Goal: Information Seeking & Learning: Learn about a topic

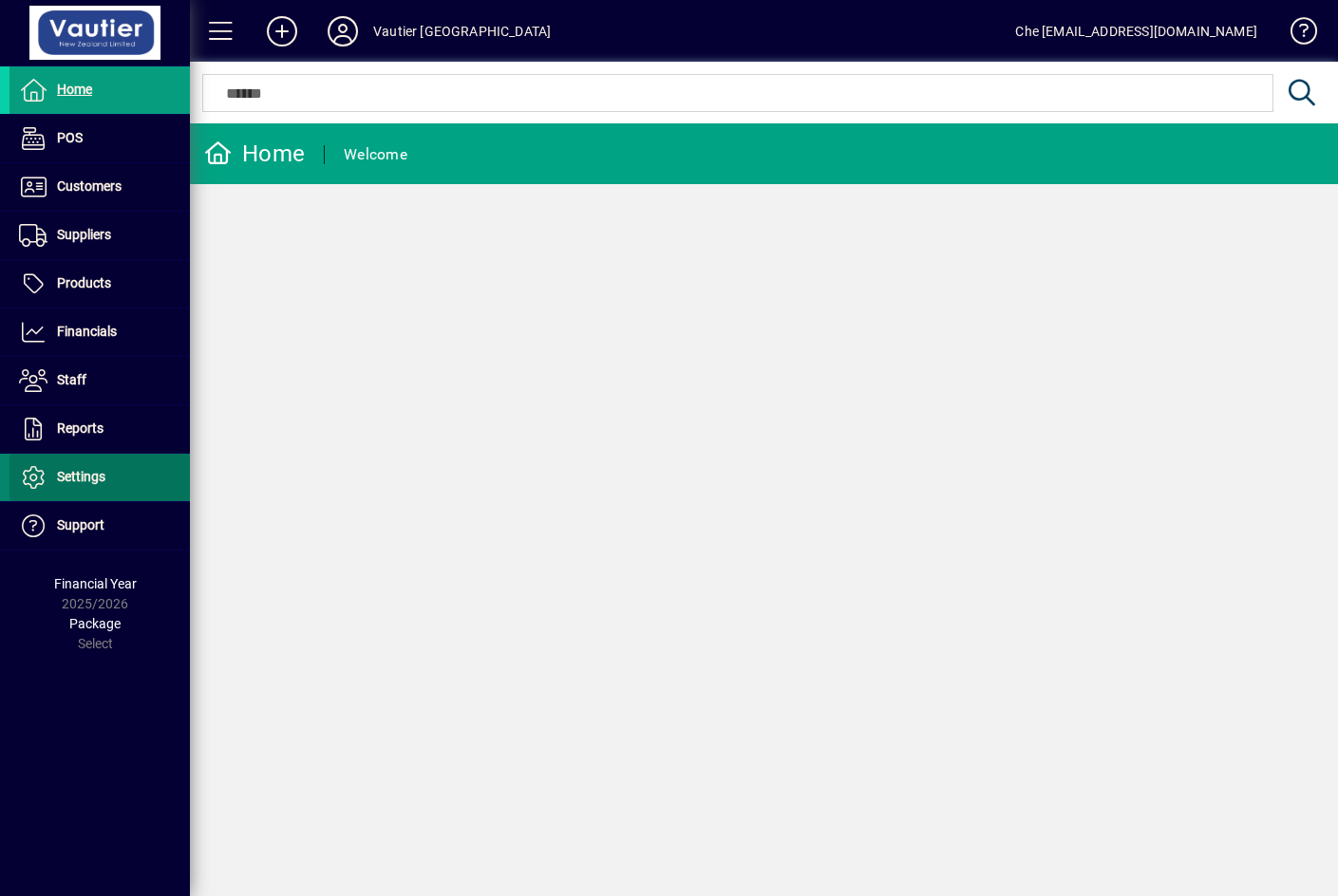
drag, startPoint x: 70, startPoint y: 482, endPoint x: 77, endPoint y: 489, distance: 9.9
click at [70, 482] on span "Settings" at bounding box center [81, 476] width 49 height 15
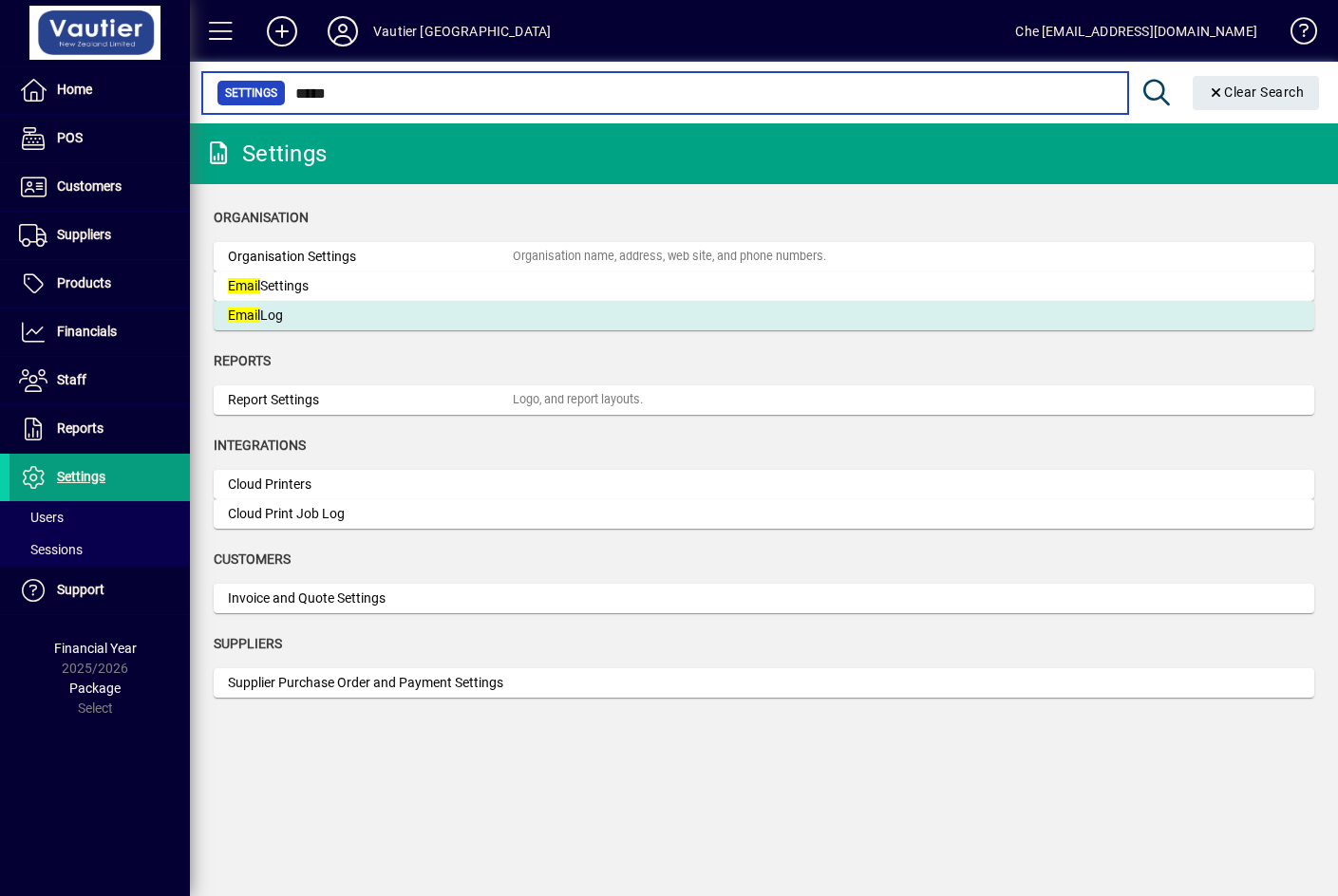
type input "*****"
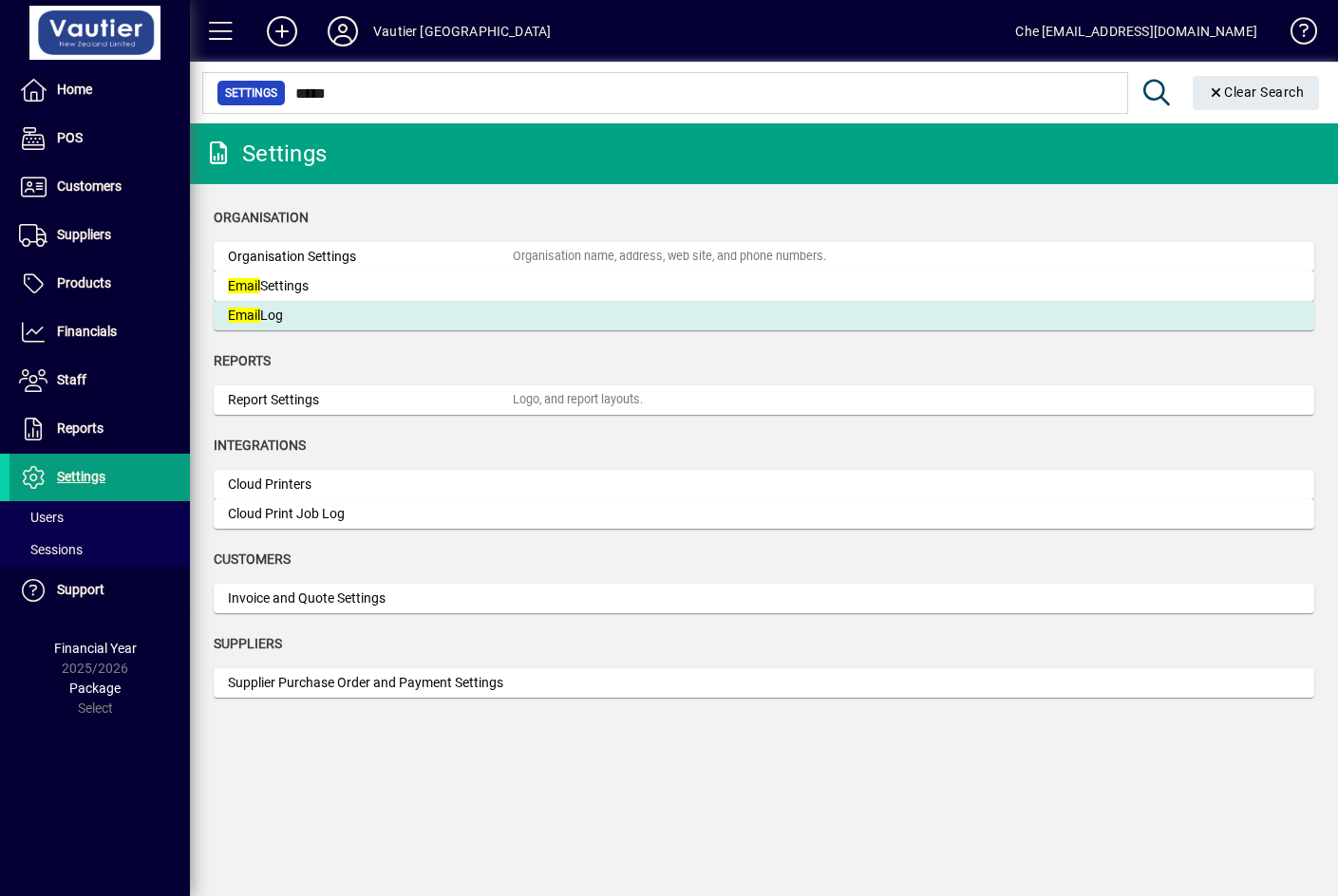
click at [243, 305] on mat-card "Email Log" at bounding box center [763, 316] width 1101 height 30
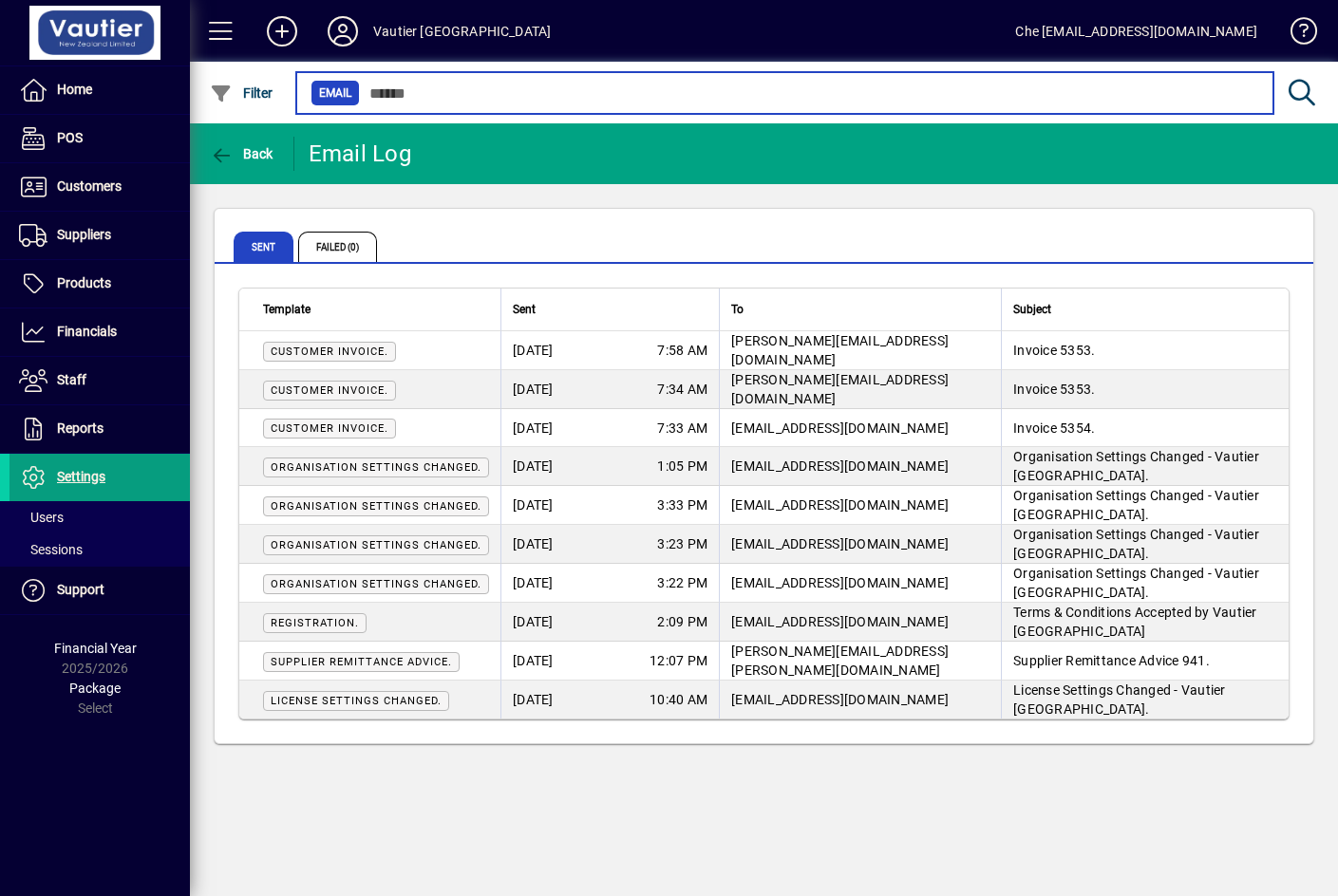
click at [984, 97] on input "text" at bounding box center [809, 93] width 898 height 27
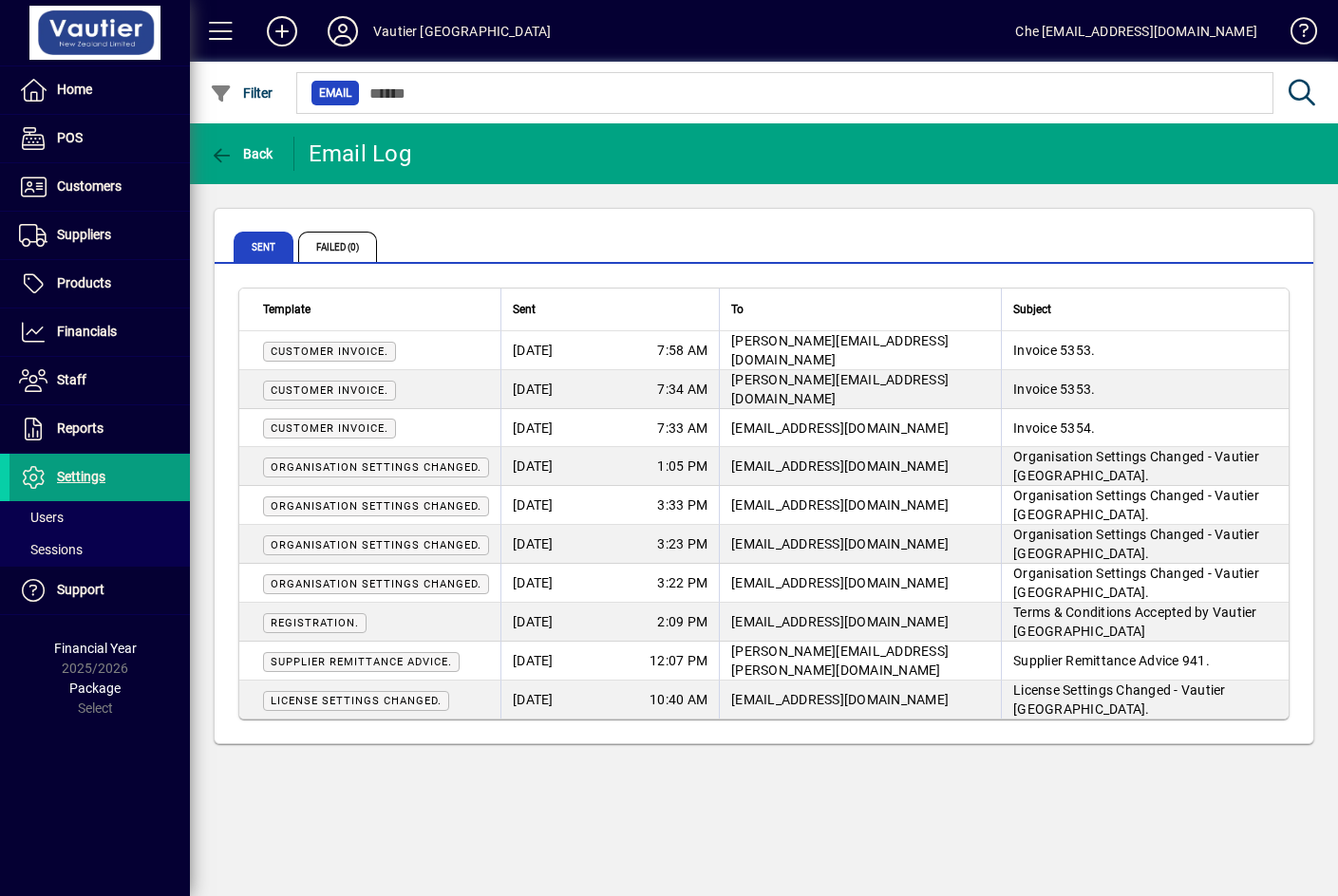
click at [315, 345] on span "Customer Invoice." at bounding box center [329, 351] width 118 height 12
click at [825, 357] on span "[PERSON_NAME][EMAIL_ADDRESS][DOMAIN_NAME]" at bounding box center [840, 350] width 218 height 34
click at [323, 251] on span "Failed (0)" at bounding box center [337, 246] width 79 height 30
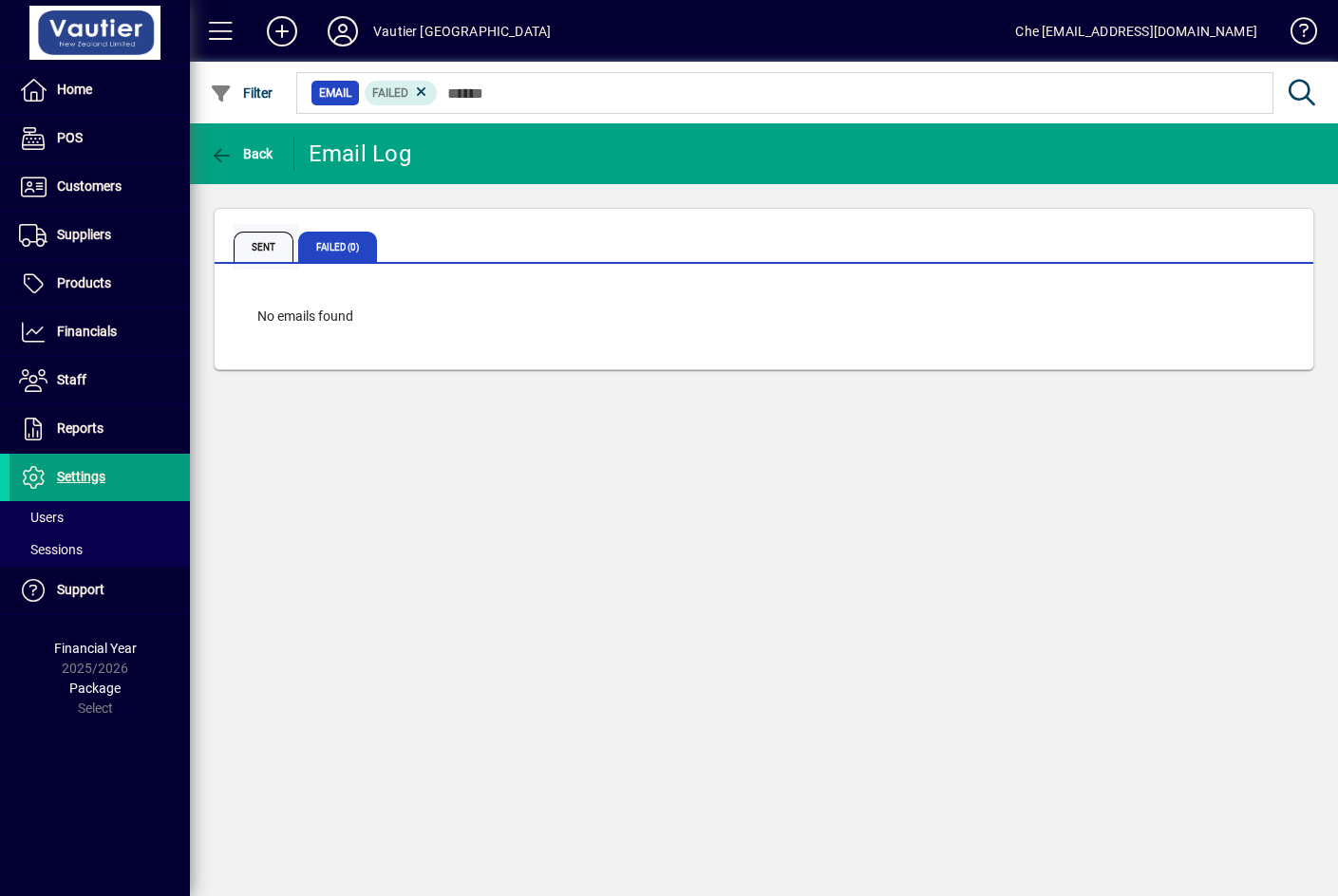
click at [242, 239] on span "Sent" at bounding box center [263, 246] width 60 height 30
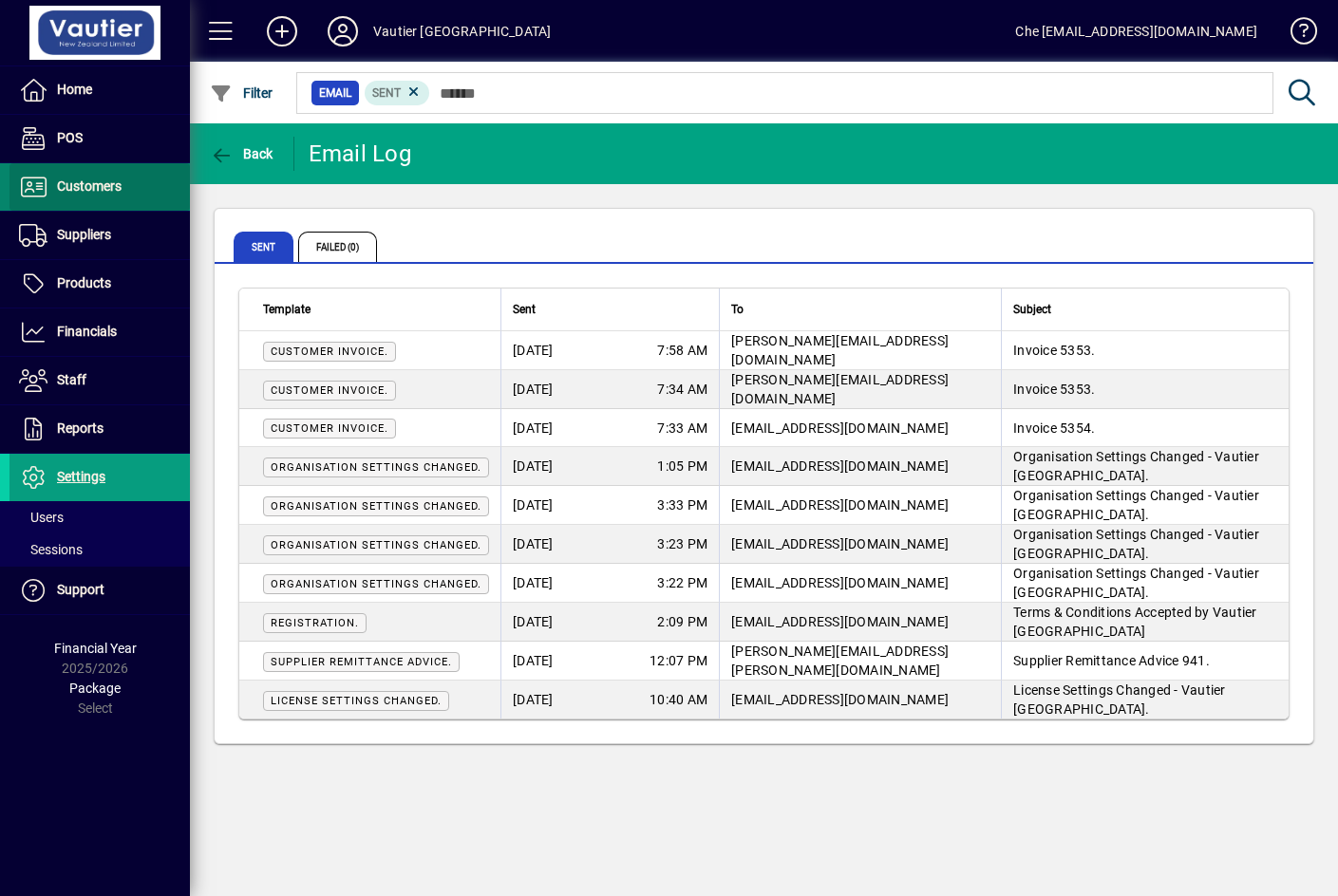
click at [89, 190] on span "Customers" at bounding box center [89, 186] width 65 height 15
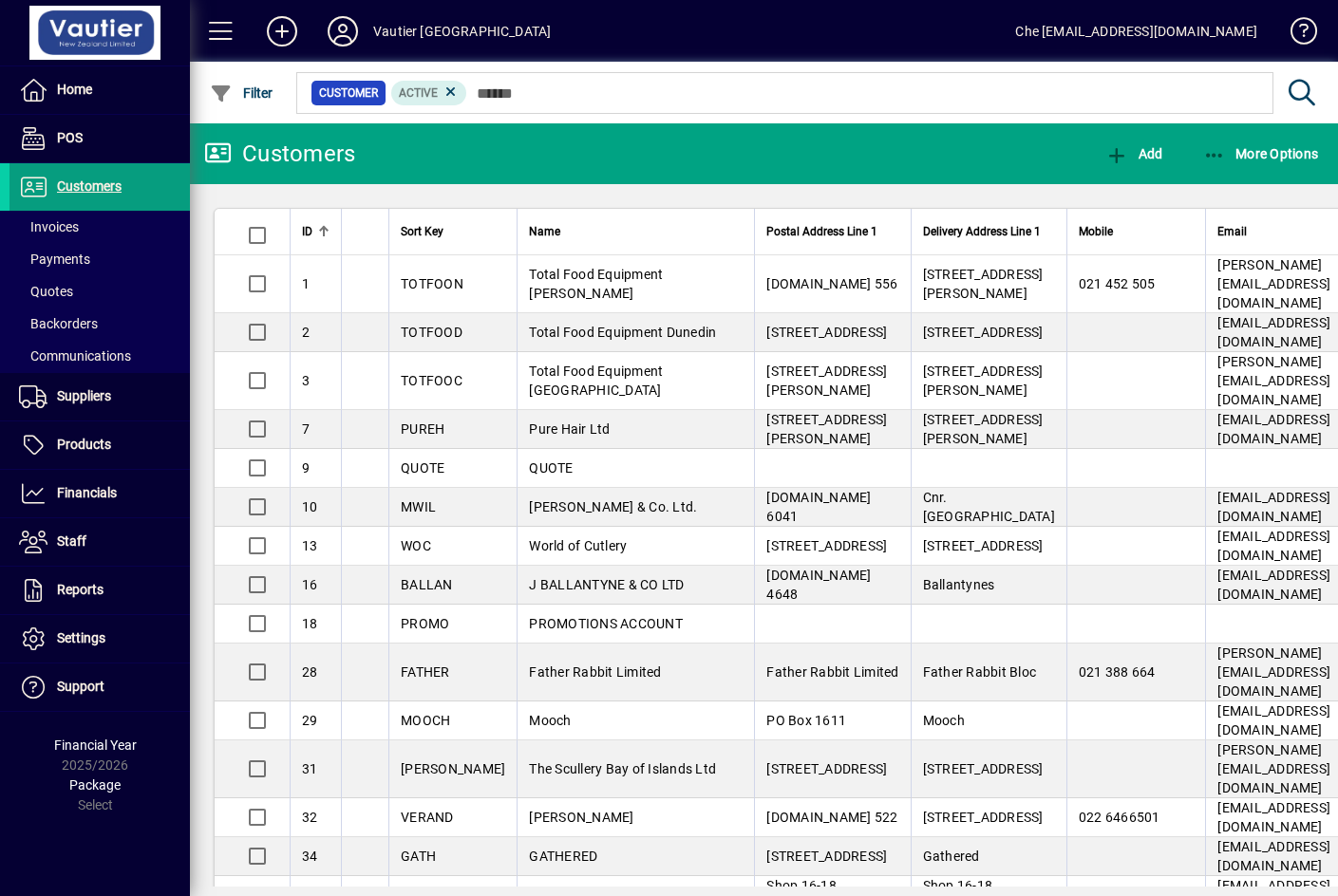
click at [561, 241] on div "Name" at bounding box center [636, 231] width 214 height 21
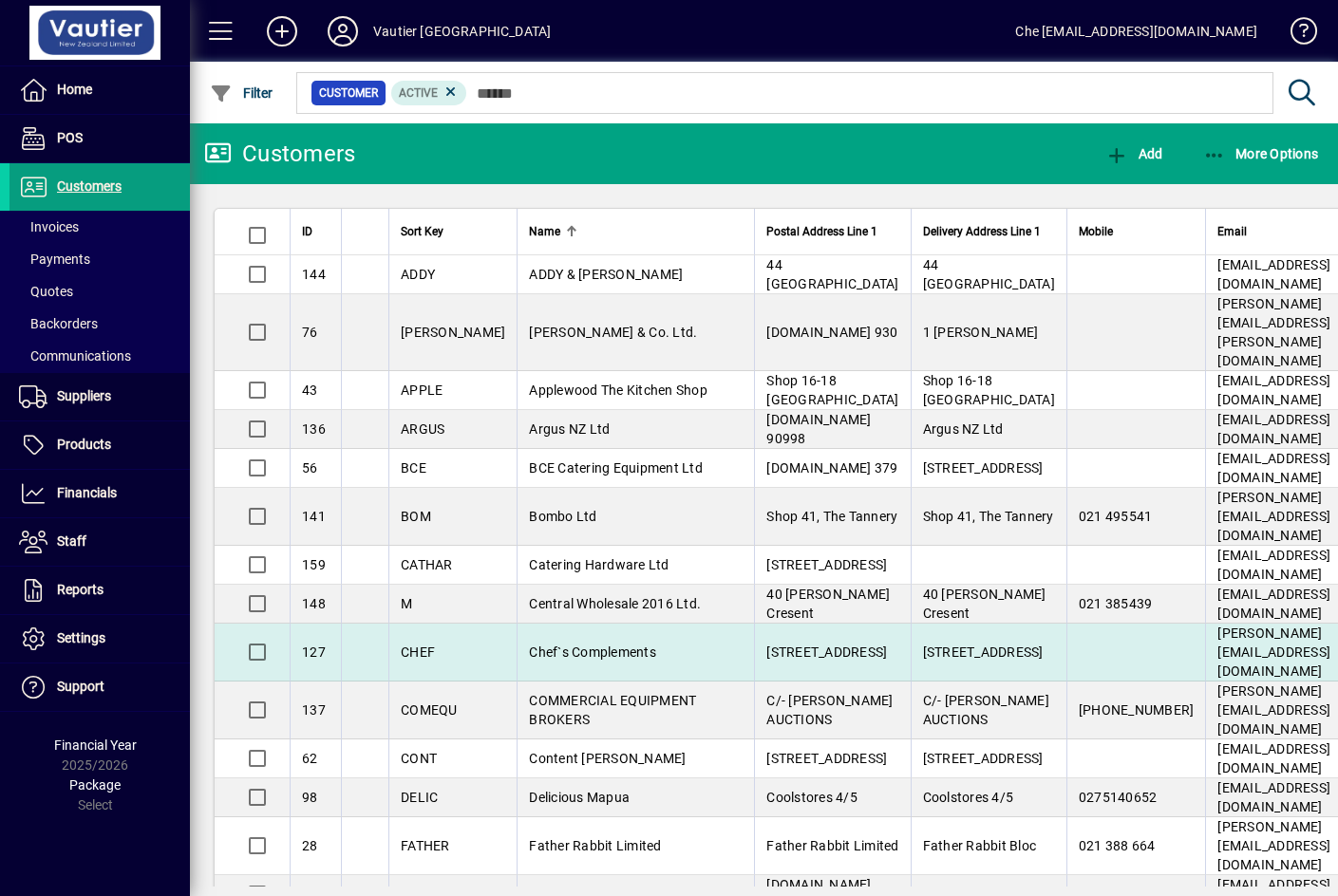
click at [570, 645] on span "Chef`s Complements" at bounding box center [593, 652] width 128 height 15
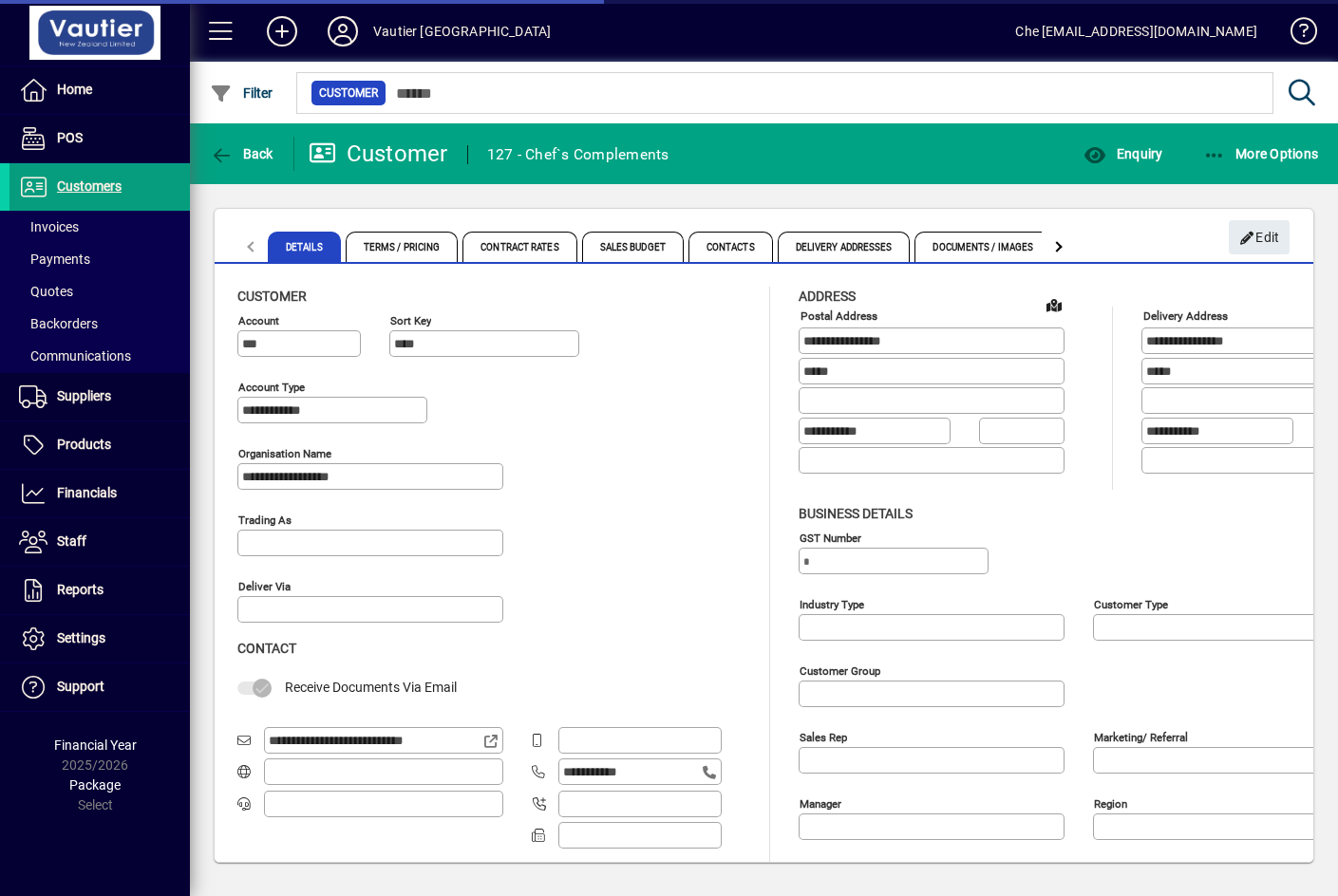
type input "**********"
type input "*********"
click at [1066, 246] on div at bounding box center [1059, 247] width 34 height 46
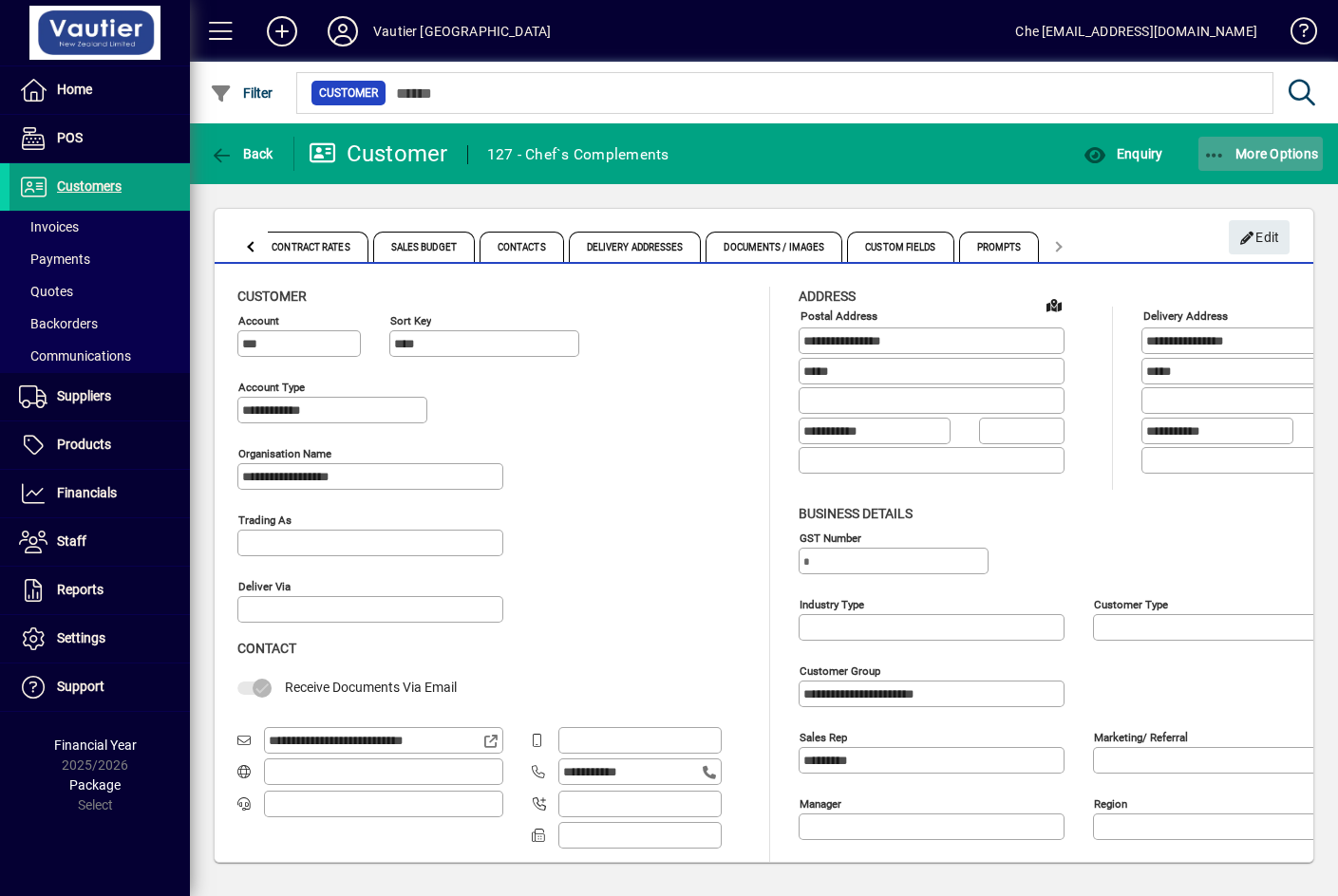
click at [1209, 158] on icon "button" at bounding box center [1215, 156] width 24 height 19
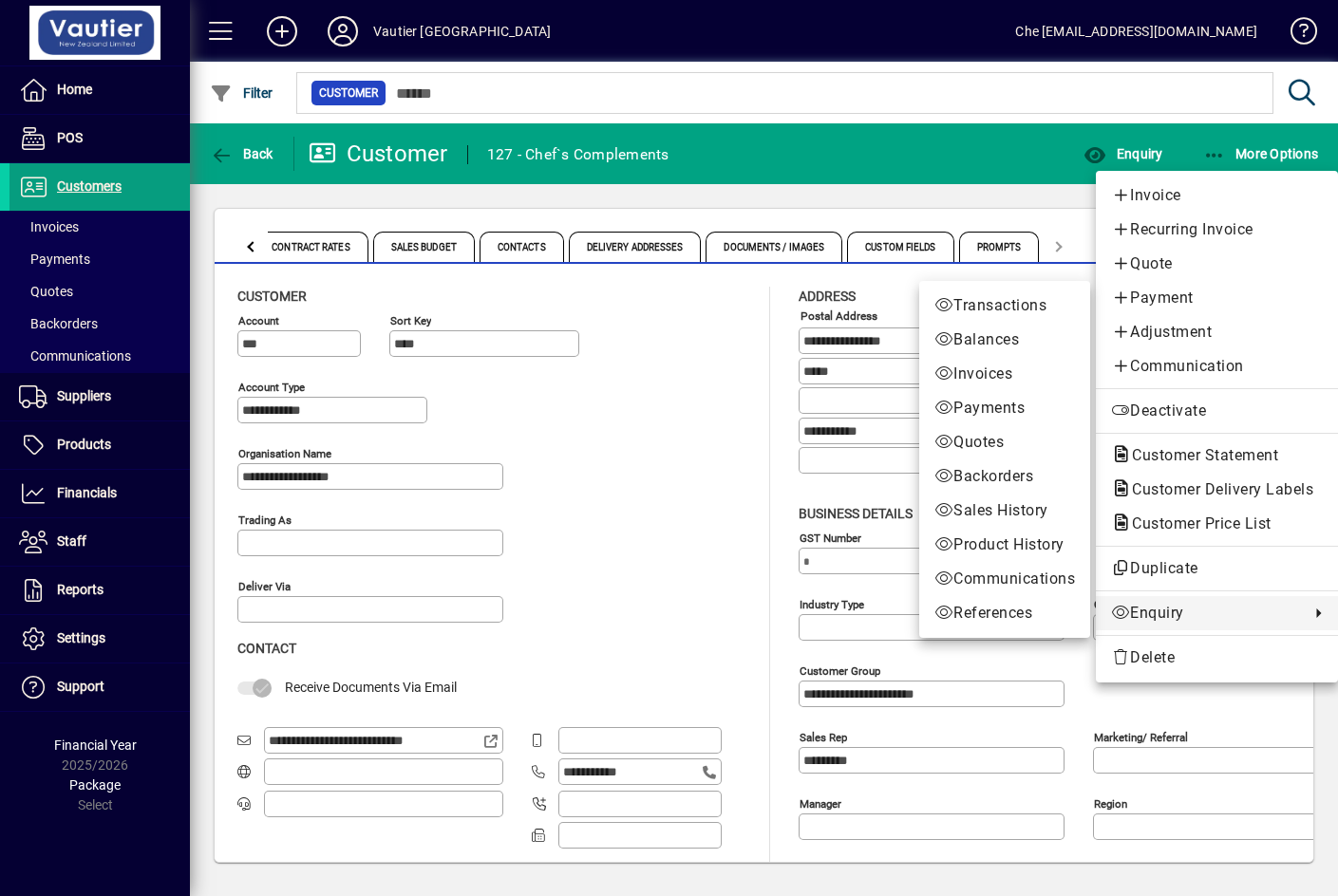
click at [640, 549] on div at bounding box center [669, 448] width 1338 height 896
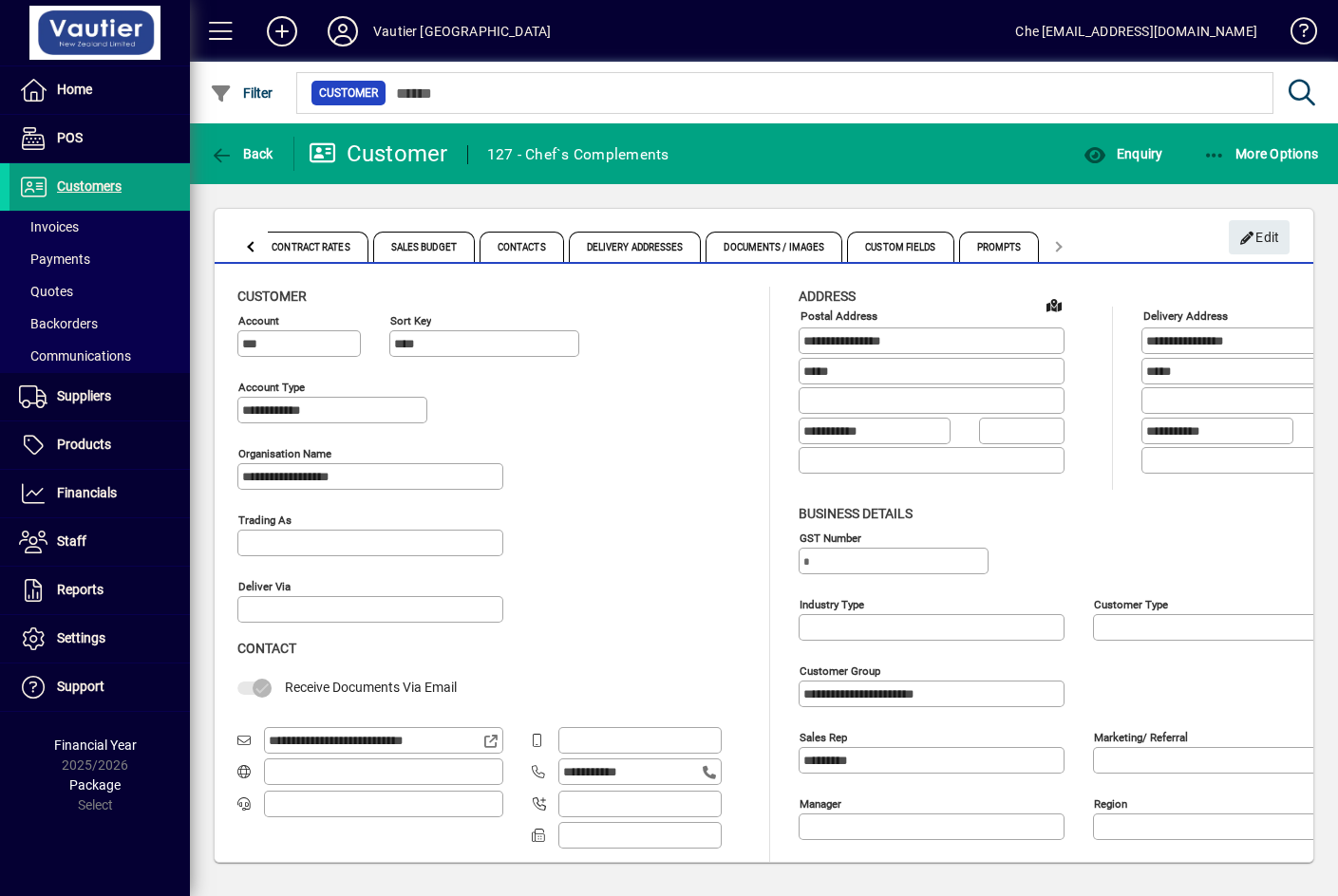
click at [247, 241] on div at bounding box center [250, 247] width 34 height 46
click at [1119, 160] on span "Enquiry" at bounding box center [1122, 154] width 79 height 15
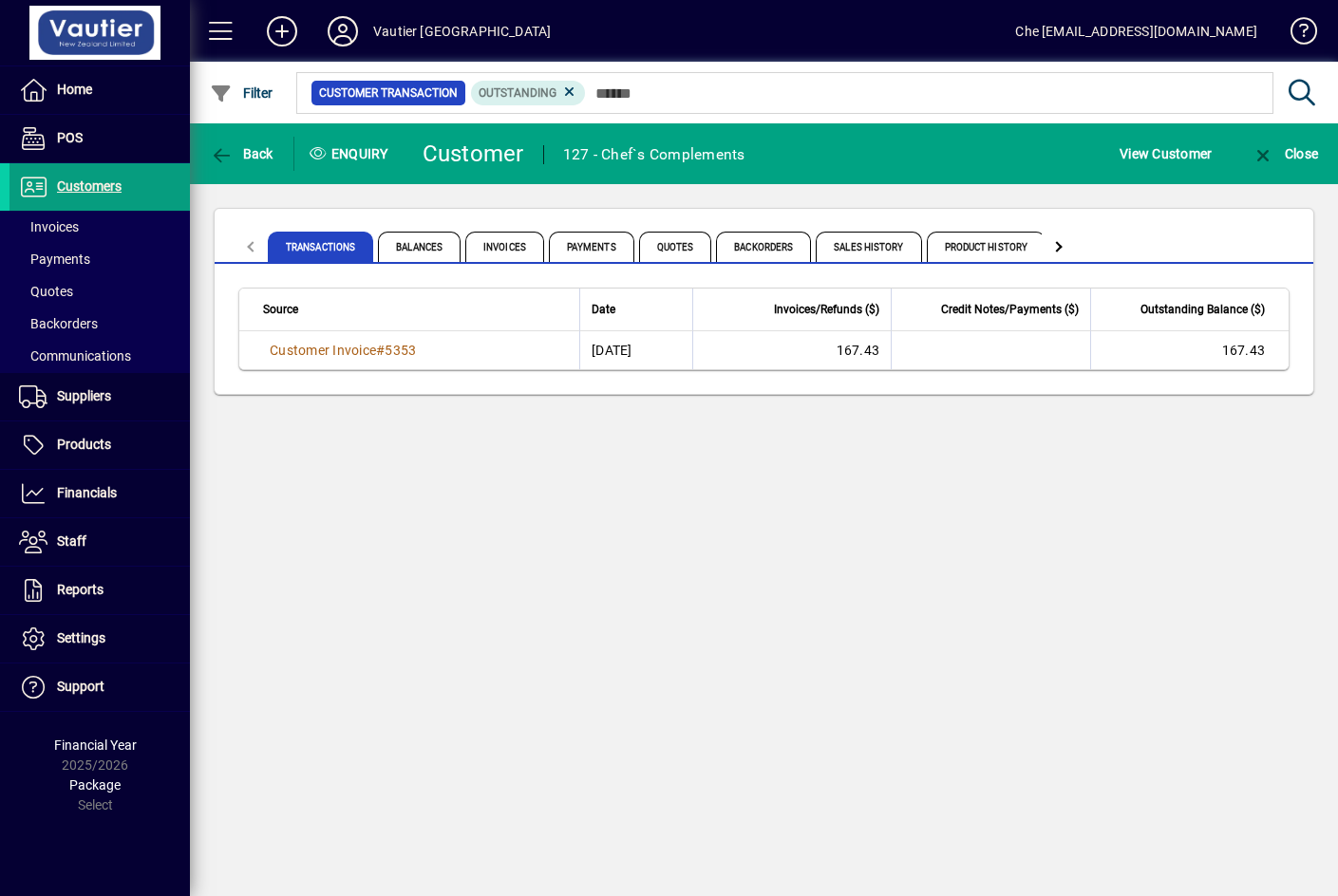
click at [1062, 245] on div at bounding box center [1057, 246] width 10 height 10
click at [833, 244] on span "Communications" at bounding box center [852, 246] width 120 height 30
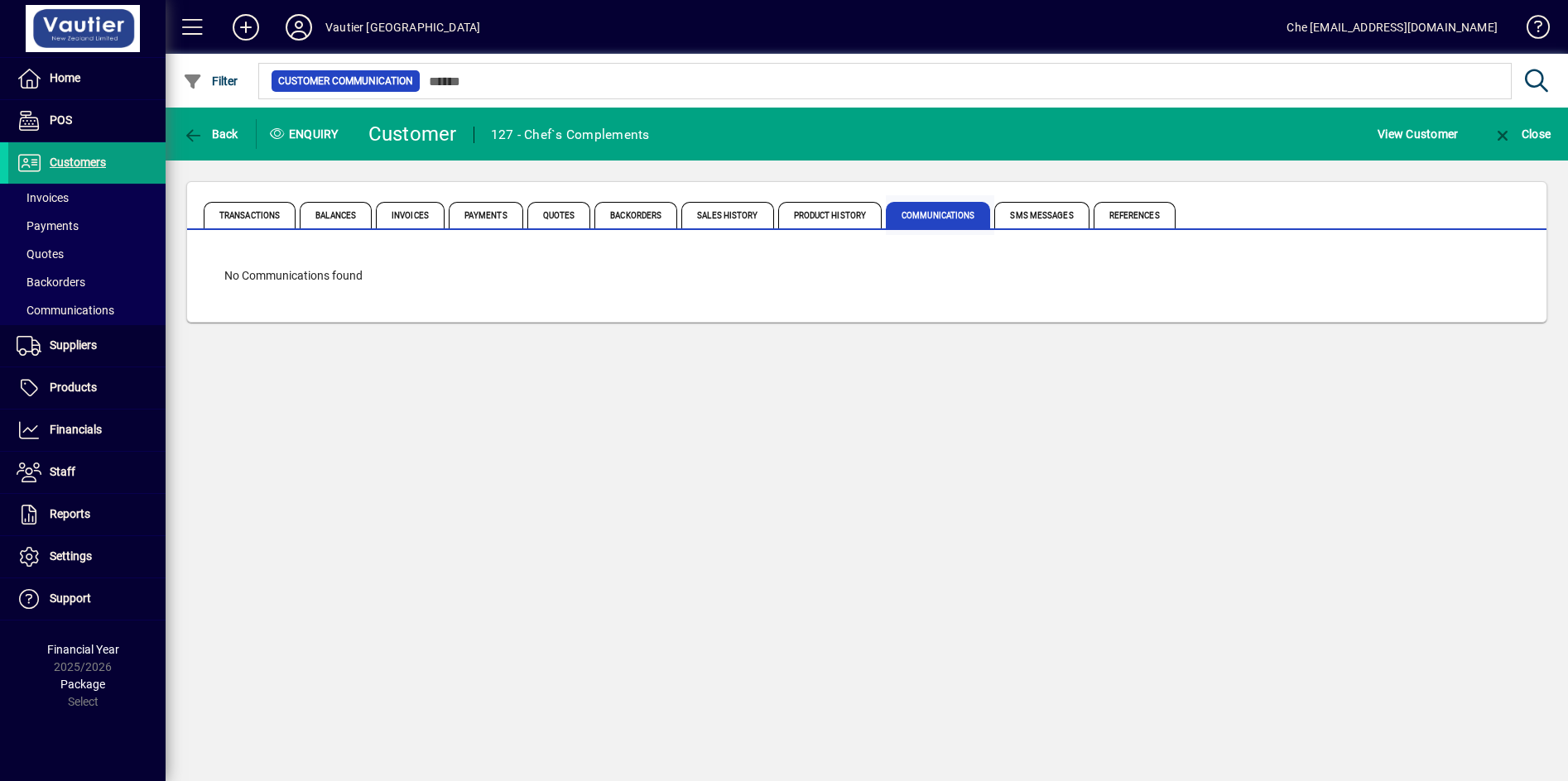
click at [923, 212] on span "Communications" at bounding box center [937, 215] width 104 height 26
click at [1165, 132] on span "View Customer" at bounding box center [1418, 134] width 80 height 26
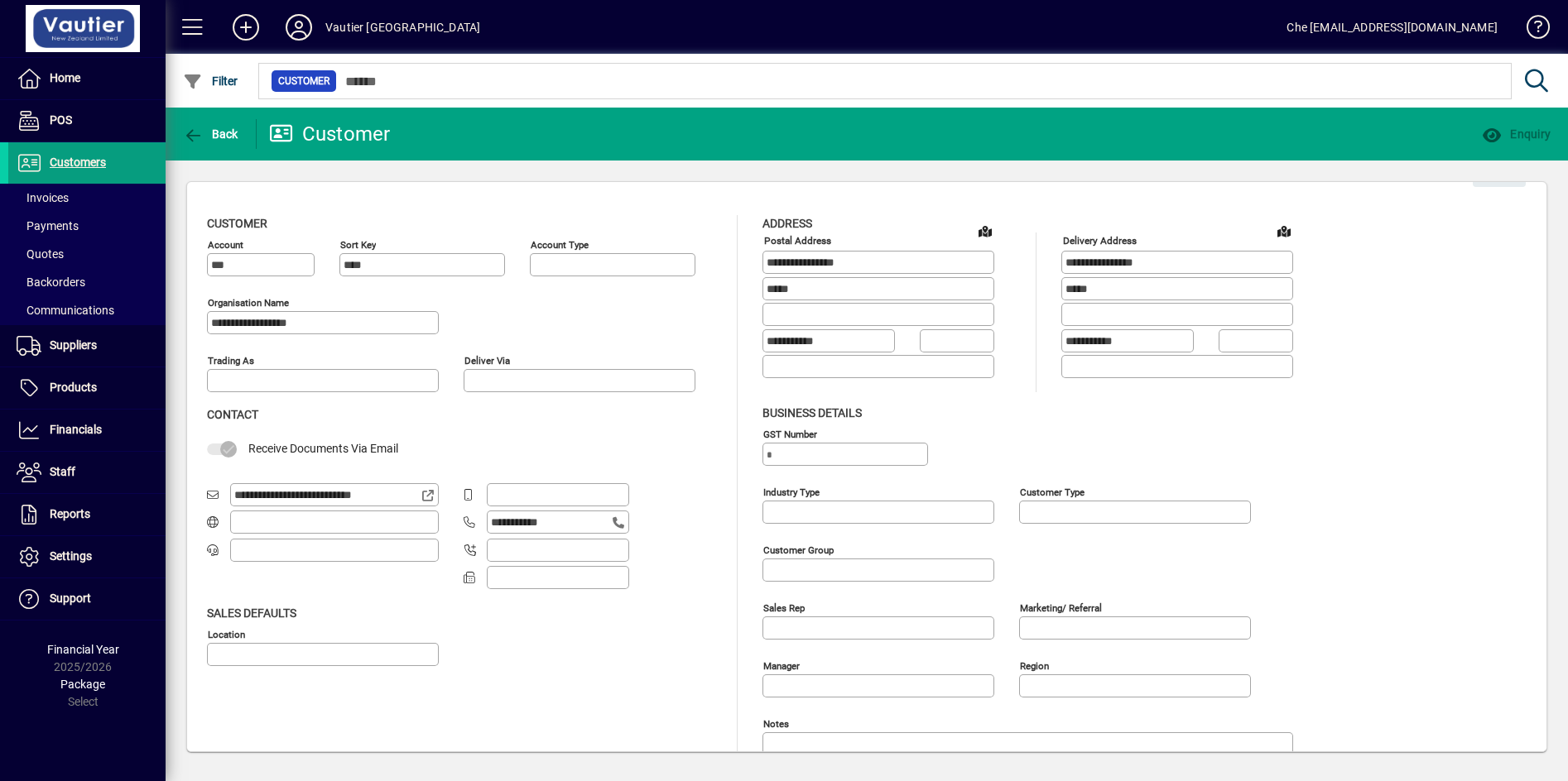
type input "**********"
type input "*******"
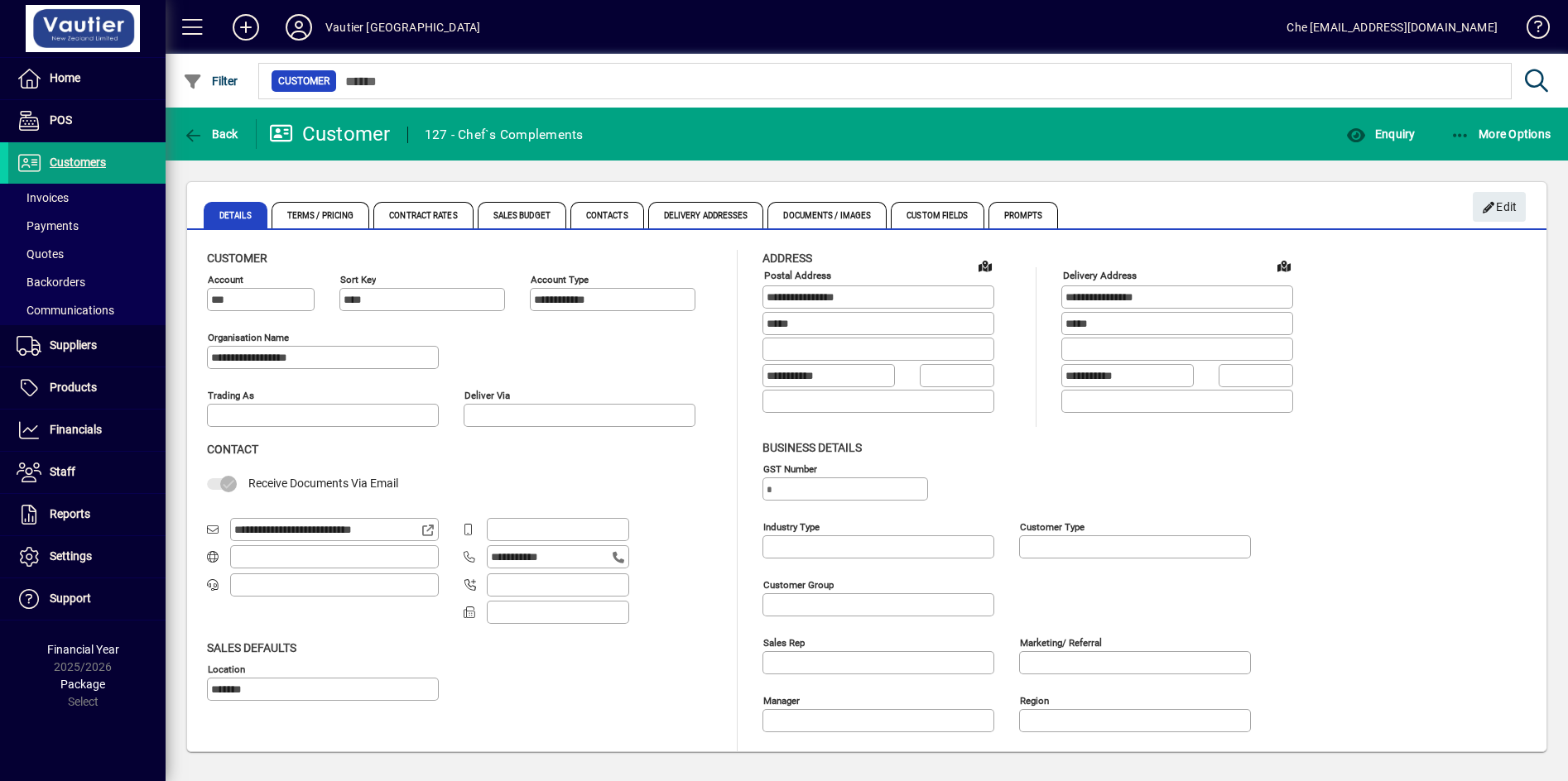
type input "**********"
type input "*********"
drag, startPoint x: 1011, startPoint y: 221, endPoint x: 551, endPoint y: 361, distance: 480.8
click at [551, 361] on div "**********" at bounding box center [464, 354] width 513 height 58
click at [43, 555] on span "Settings" at bounding box center [50, 557] width 83 height 20
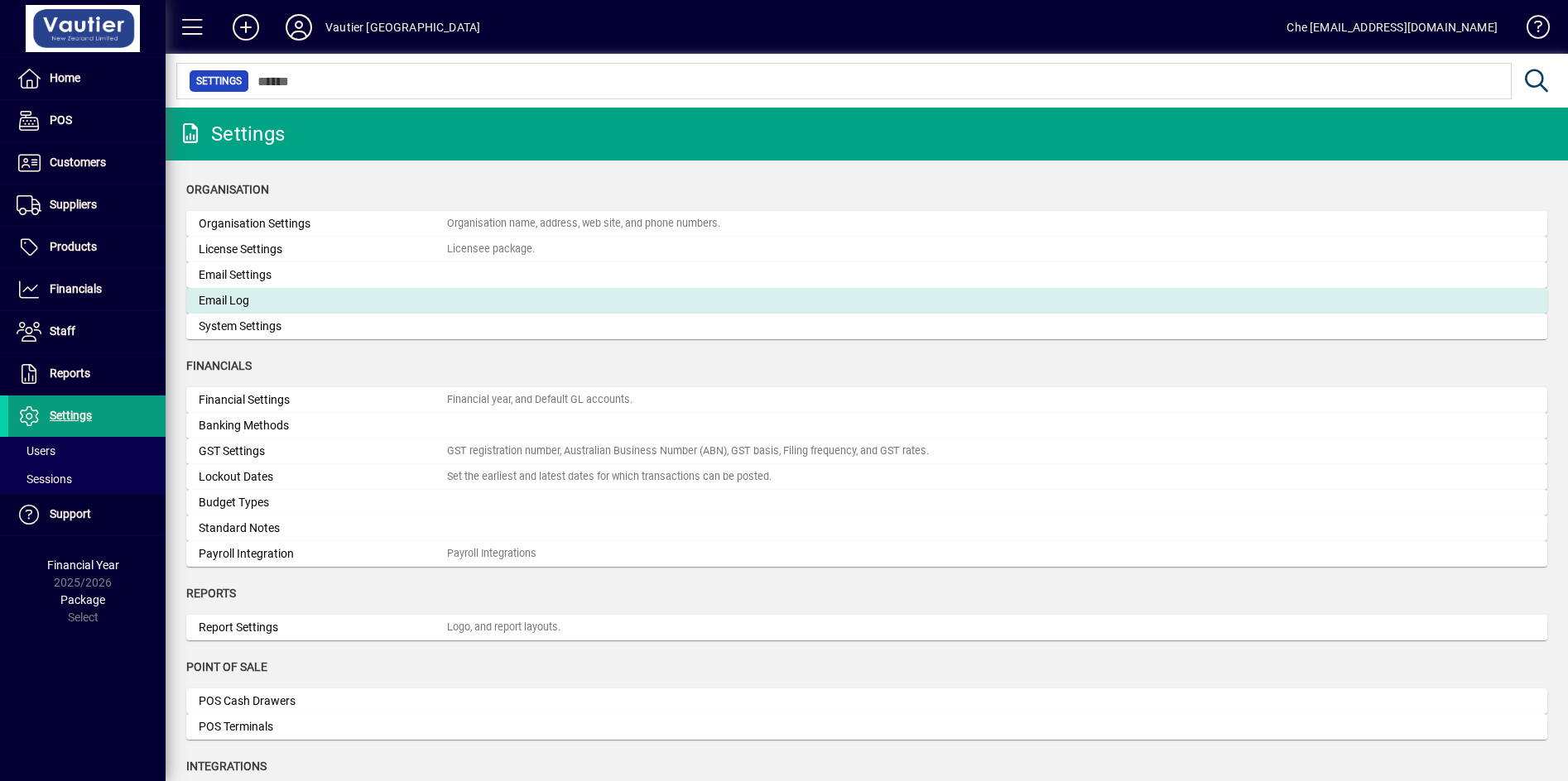
click at [260, 301] on div "Email Log" at bounding box center [323, 301] width 249 height 17
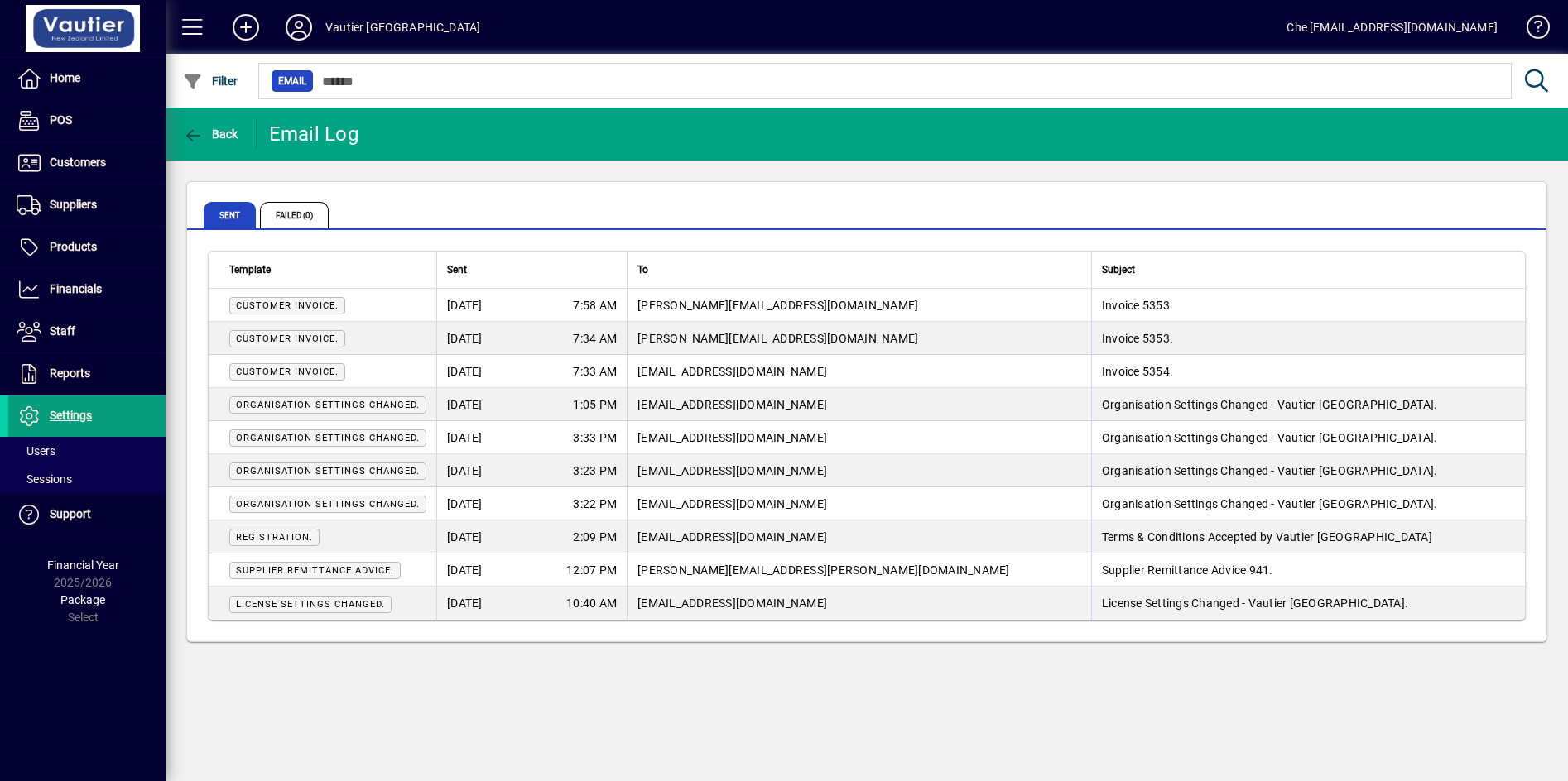
click at [696, 306] on span "[PERSON_NAME][EMAIL_ADDRESS][DOMAIN_NAME]" at bounding box center [777, 305] width 281 height 13
click at [268, 300] on span "Customer Invoice." at bounding box center [287, 305] width 103 height 10
drag, startPoint x: 25, startPoint y: 454, endPoint x: 39, endPoint y: 446, distance: 16.1
click at [25, 454] on span "Users" at bounding box center [36, 451] width 39 height 13
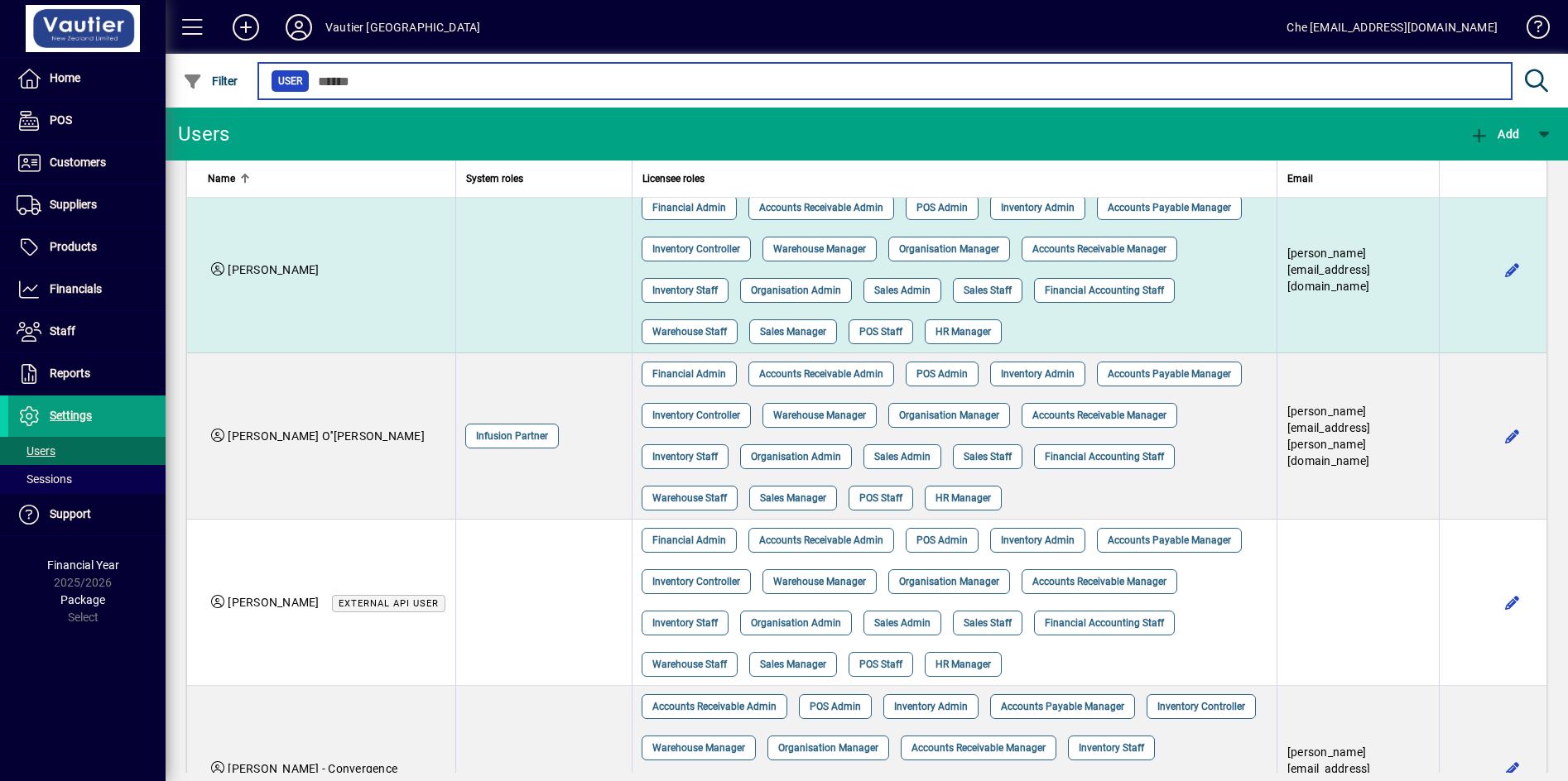
scroll to position [579, 0]
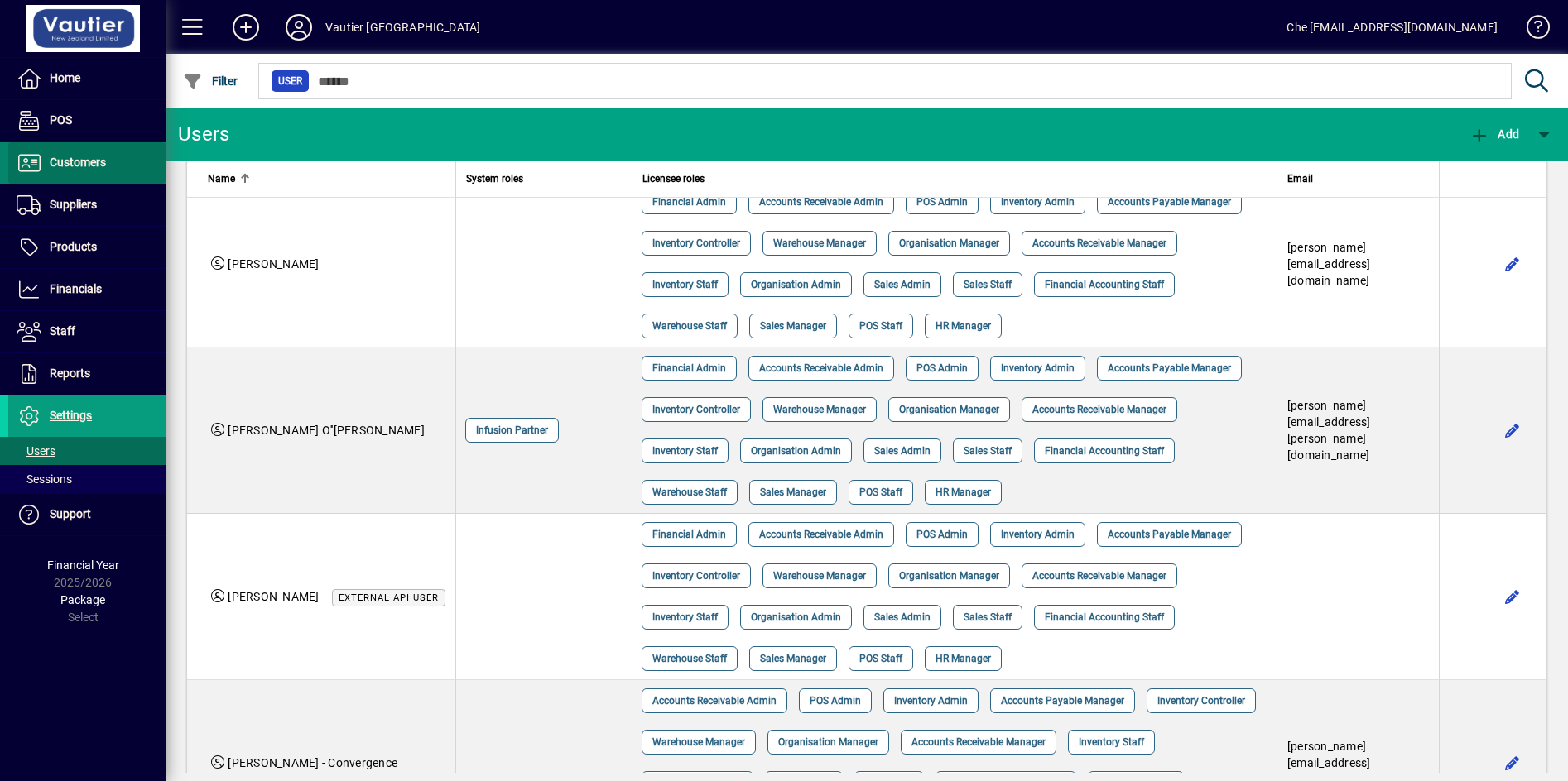
click at [43, 183] on span at bounding box center [87, 164] width 157 height 42
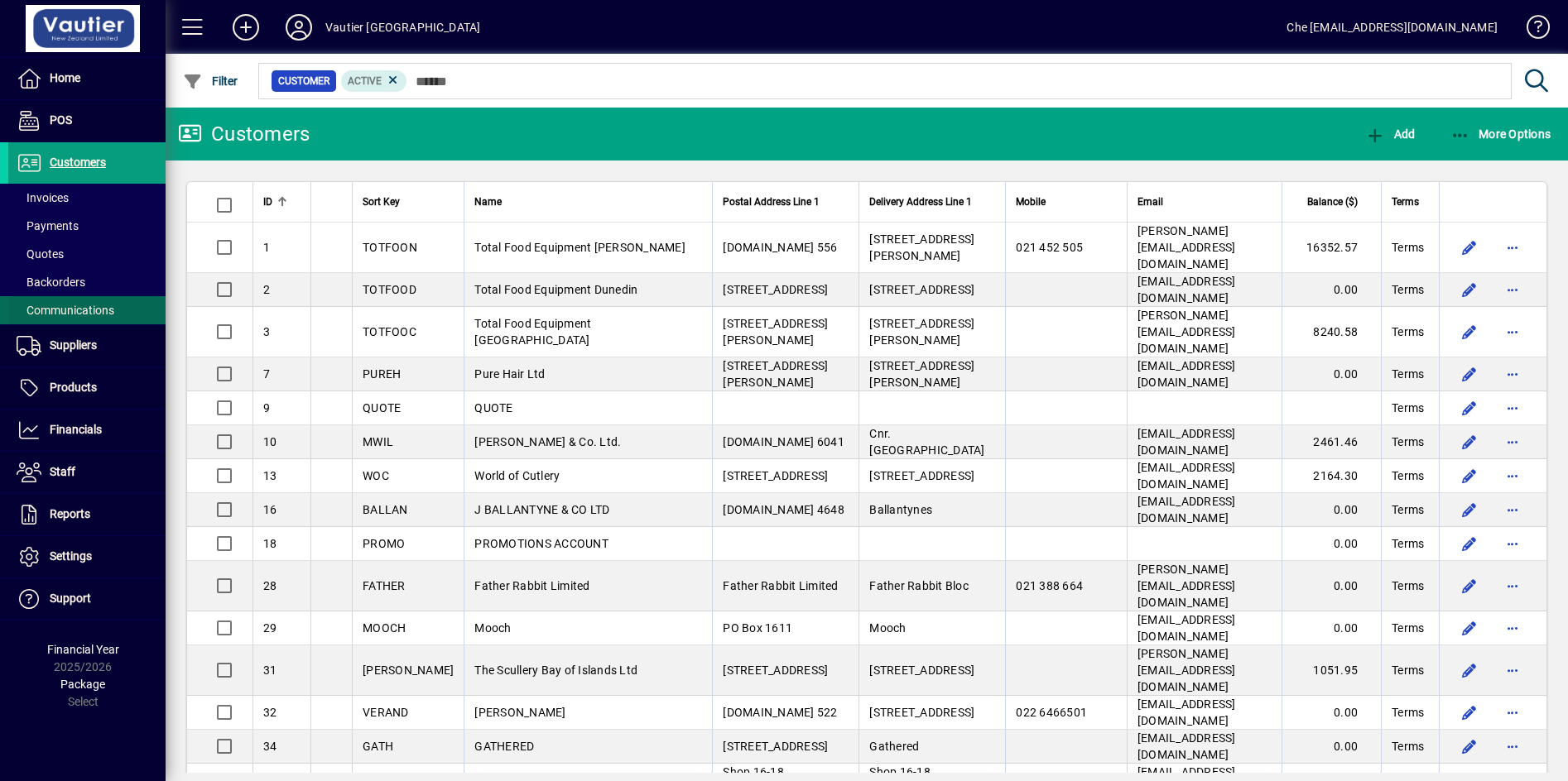
click at [76, 308] on span "Communications" at bounding box center [65, 310] width 97 height 13
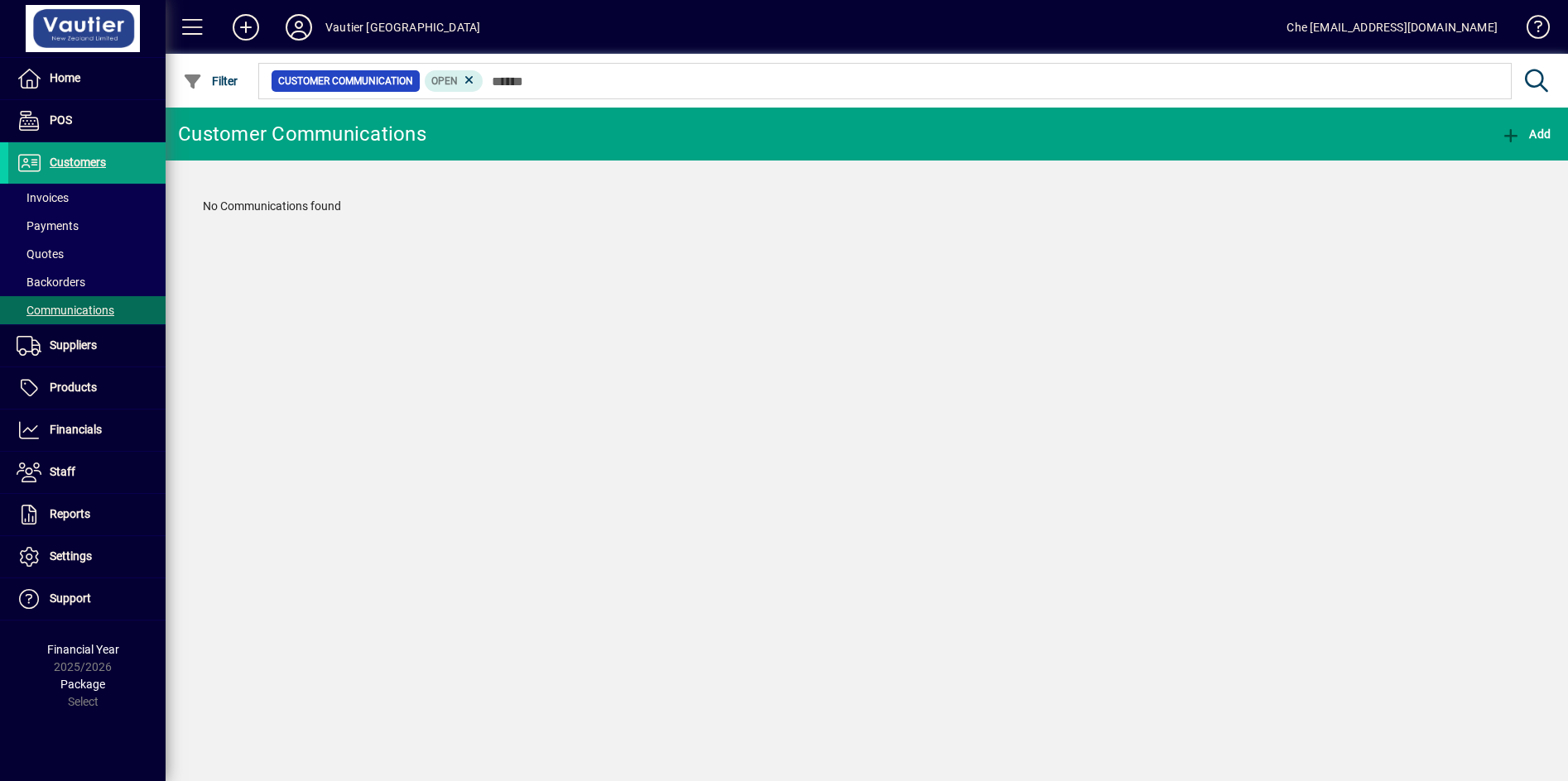
click at [316, 230] on div "No Communications found" at bounding box center [866, 206] width 1361 height 50
click at [471, 77] on icon at bounding box center [469, 80] width 15 height 15
click at [334, 377] on div "Customer Communications Add No Communications found" at bounding box center [866, 444] width 1402 height 674
click at [196, 91] on span "button" at bounding box center [210, 81] width 63 height 40
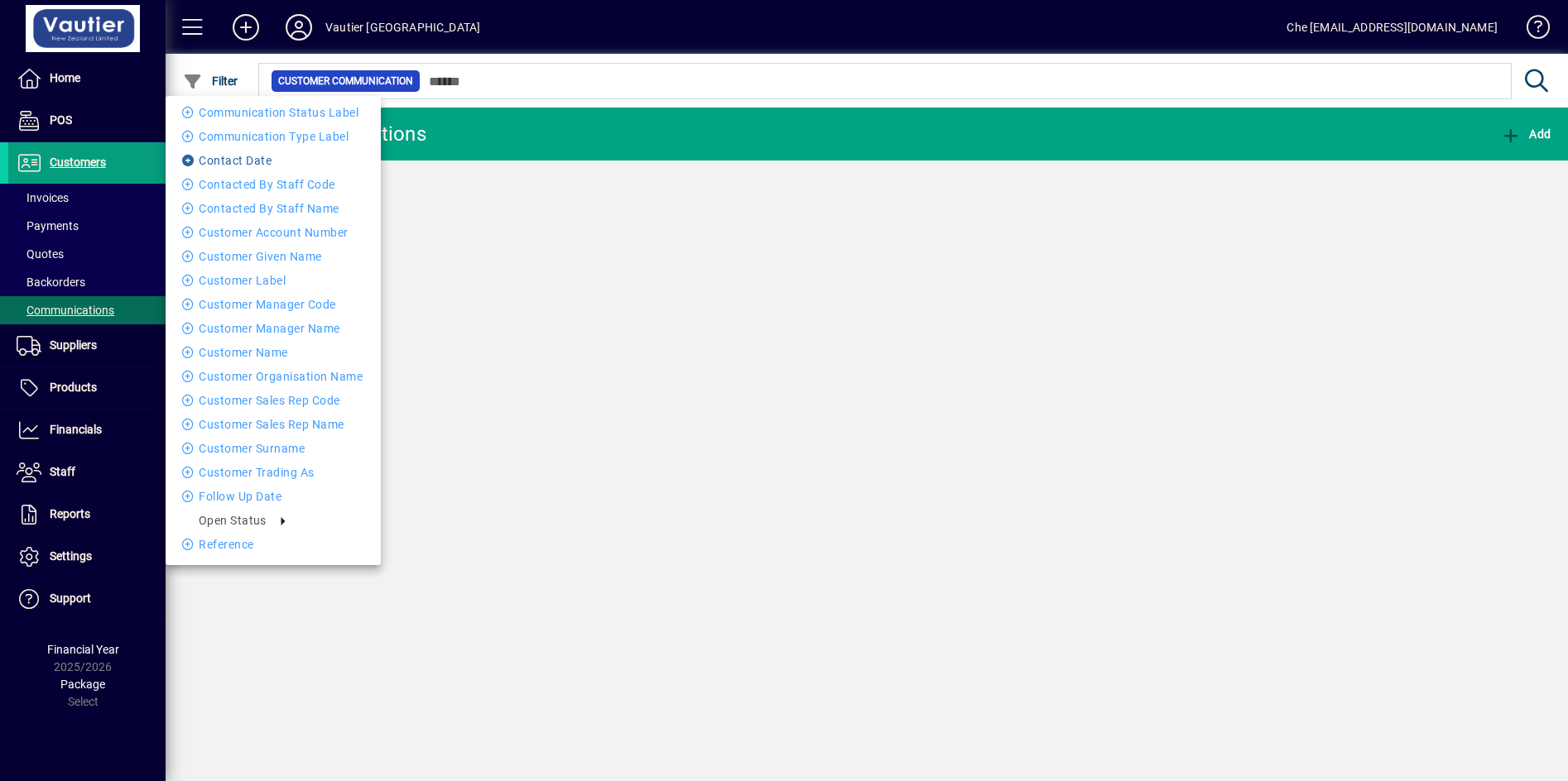
click at [202, 161] on li "Contact Date" at bounding box center [272, 160] width 215 height 20
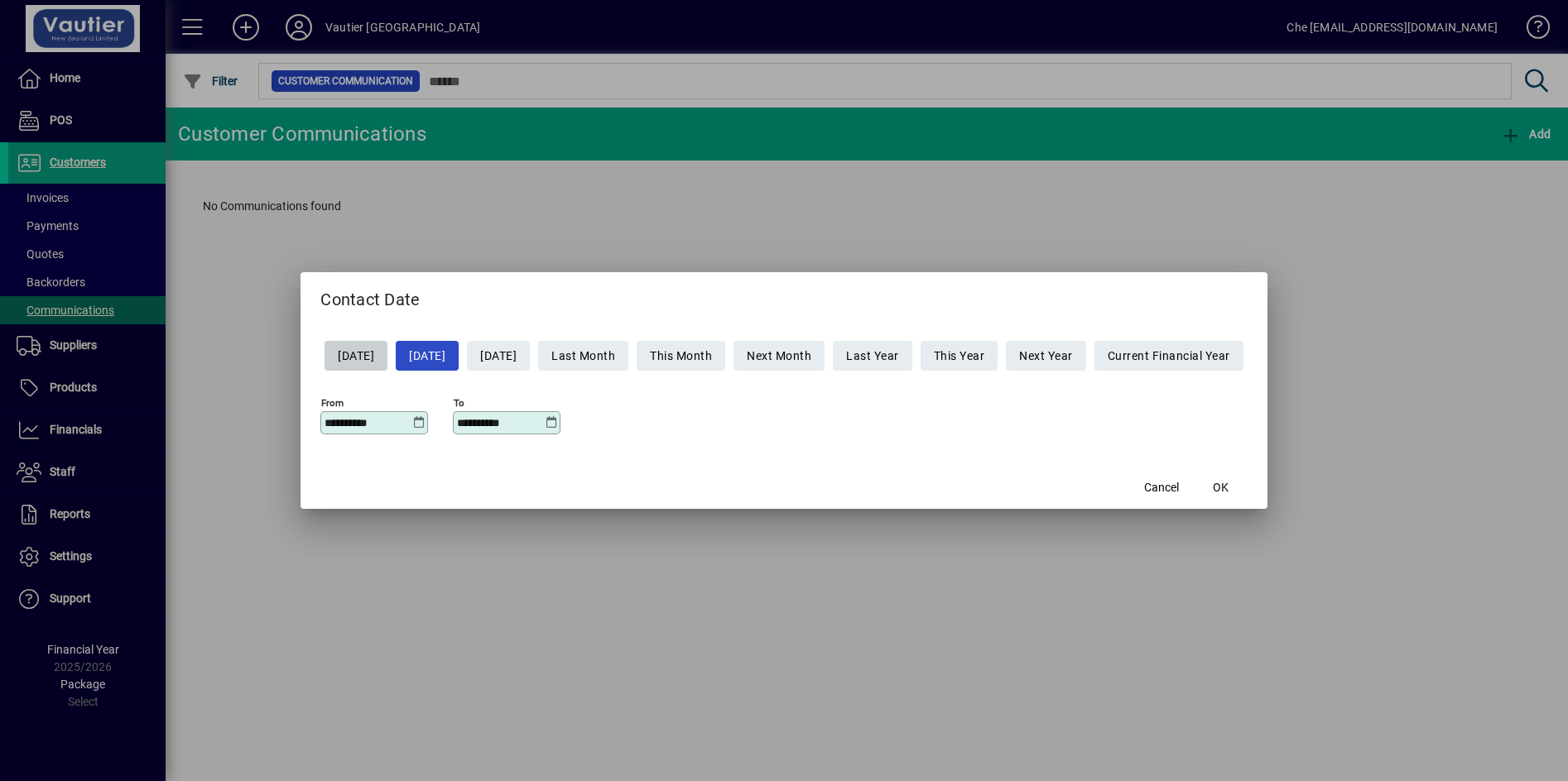
click at [428, 355] on span "[DATE]" at bounding box center [427, 356] width 37 height 27
click at [1165, 485] on span "button" at bounding box center [1220, 488] width 53 height 40
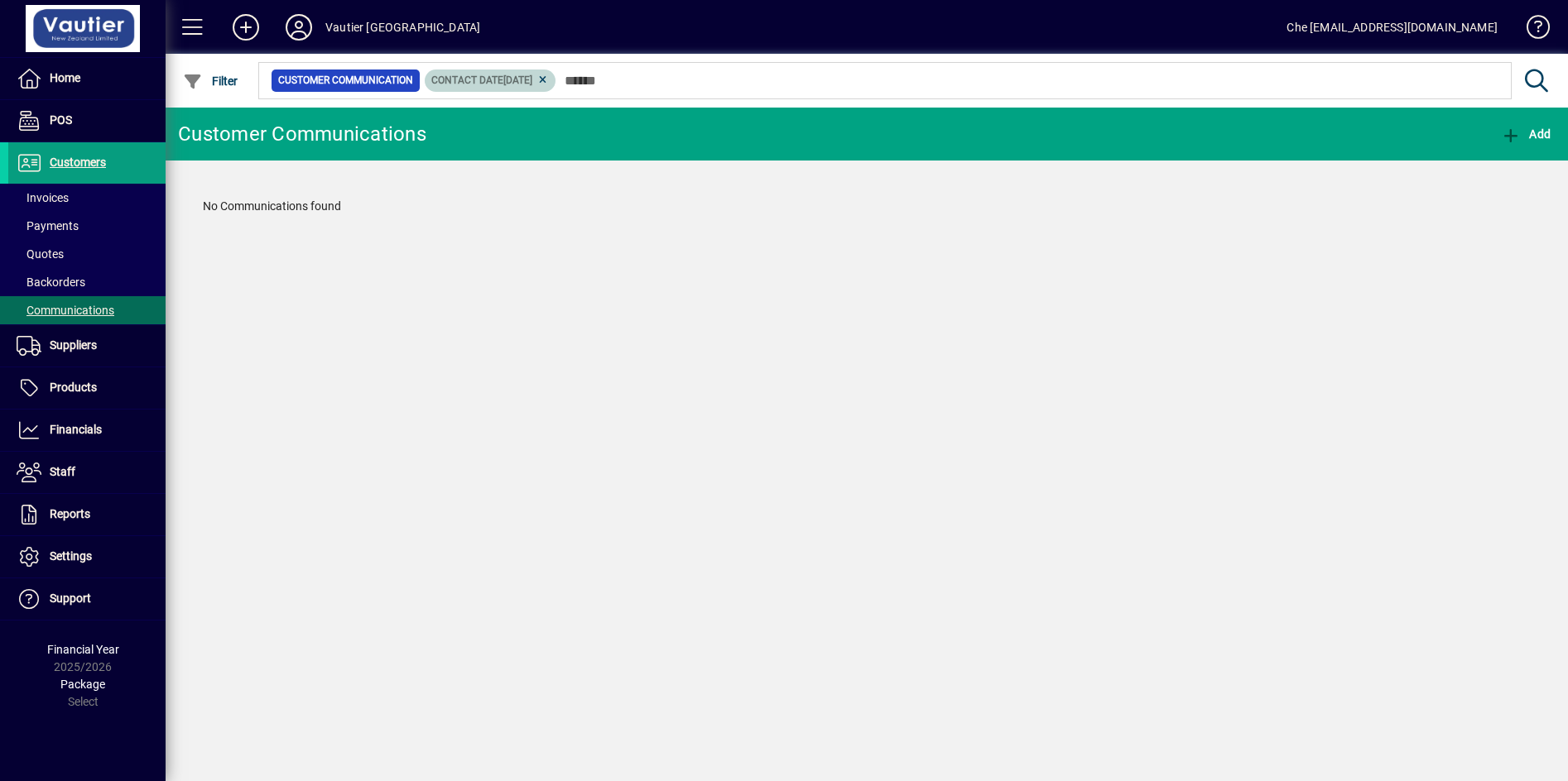
click at [549, 82] on icon at bounding box center [543, 80] width 12 height 10
click at [202, 85] on icon "button" at bounding box center [193, 82] width 21 height 17
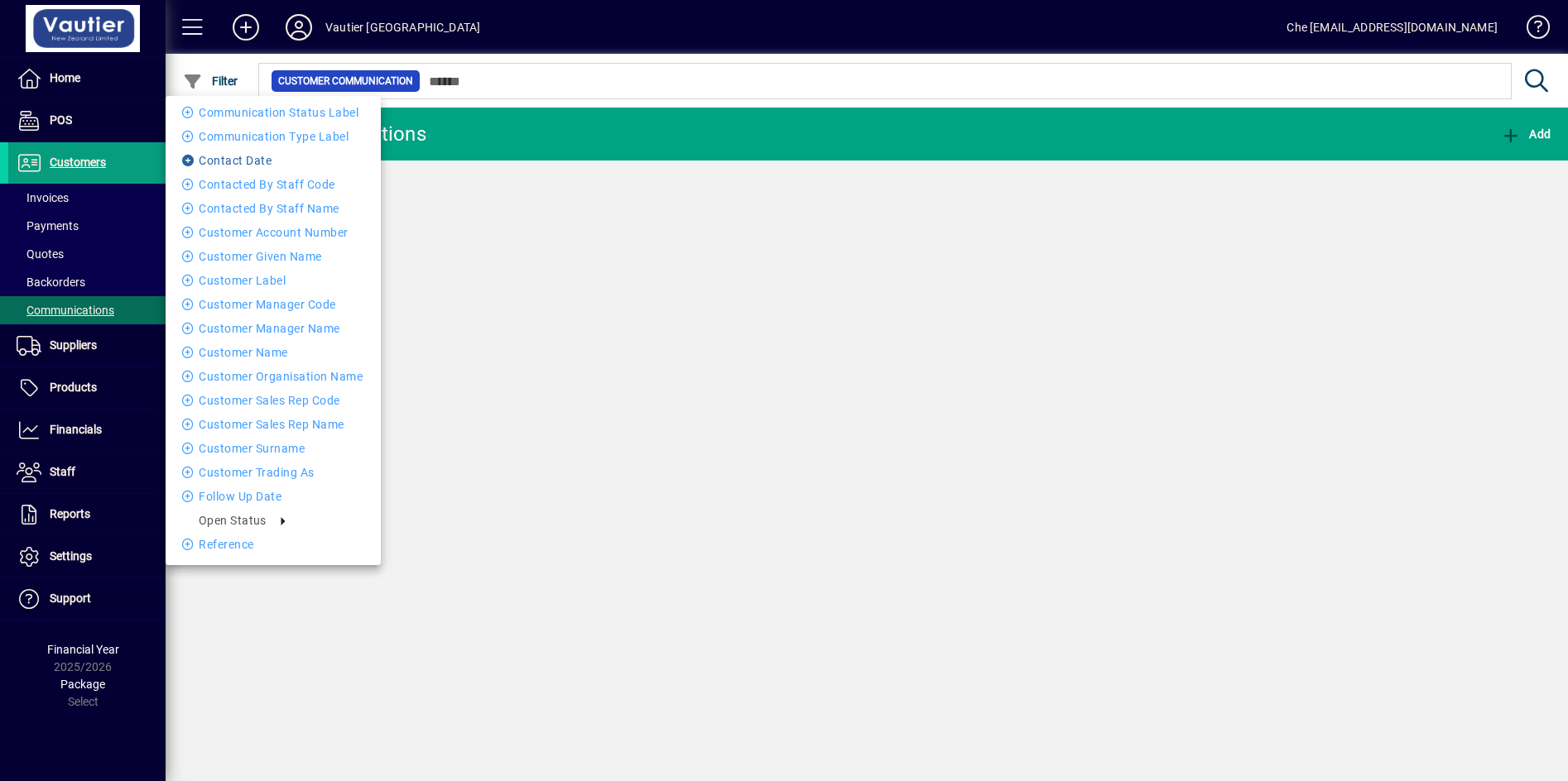
click at [215, 168] on li "Contact Date" at bounding box center [272, 160] width 215 height 20
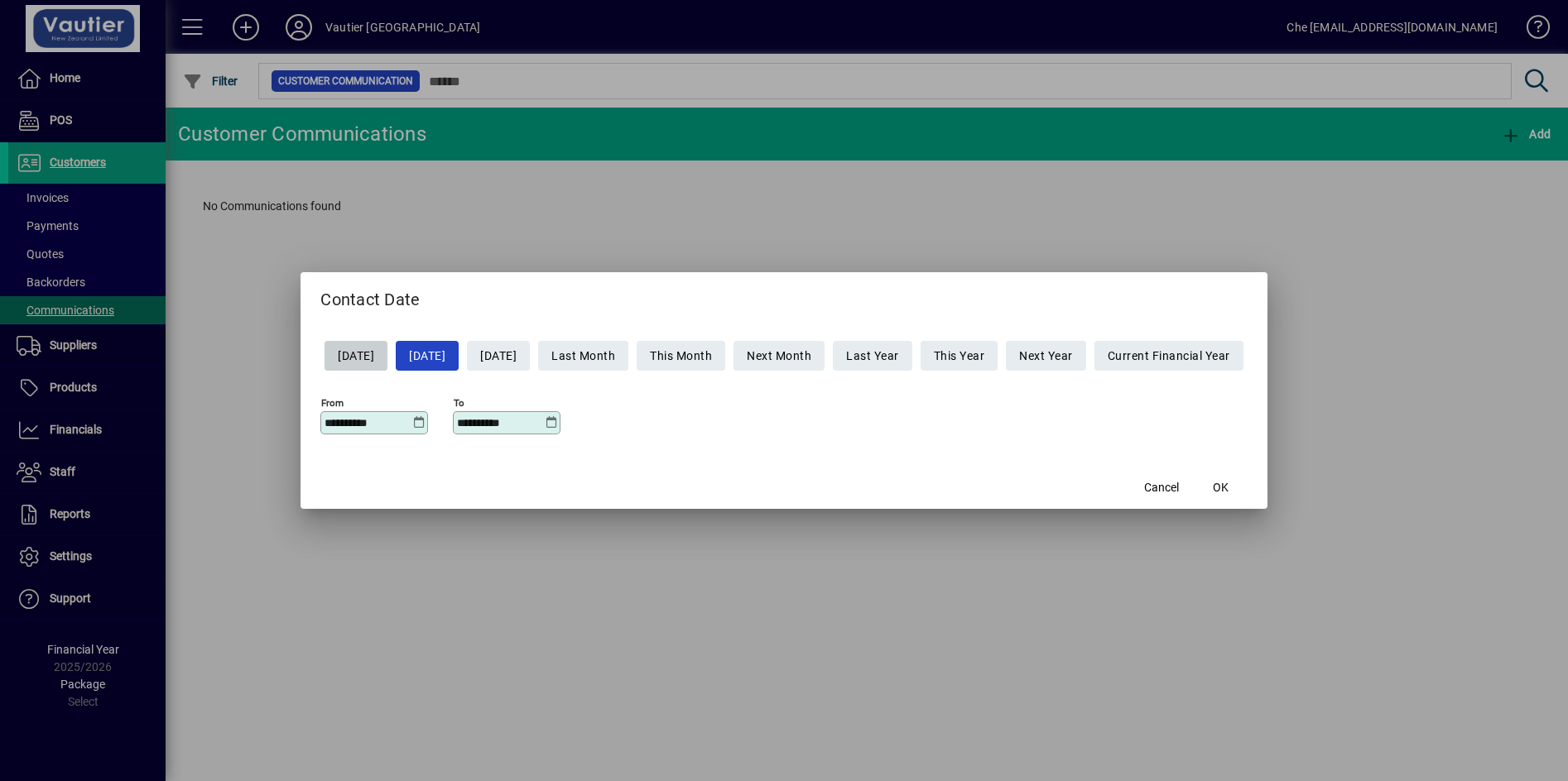
click at [344, 339] on span at bounding box center [356, 356] width 63 height 40
type input "**********"
click at [1165, 484] on span "OK" at bounding box center [1220, 488] width 16 height 17
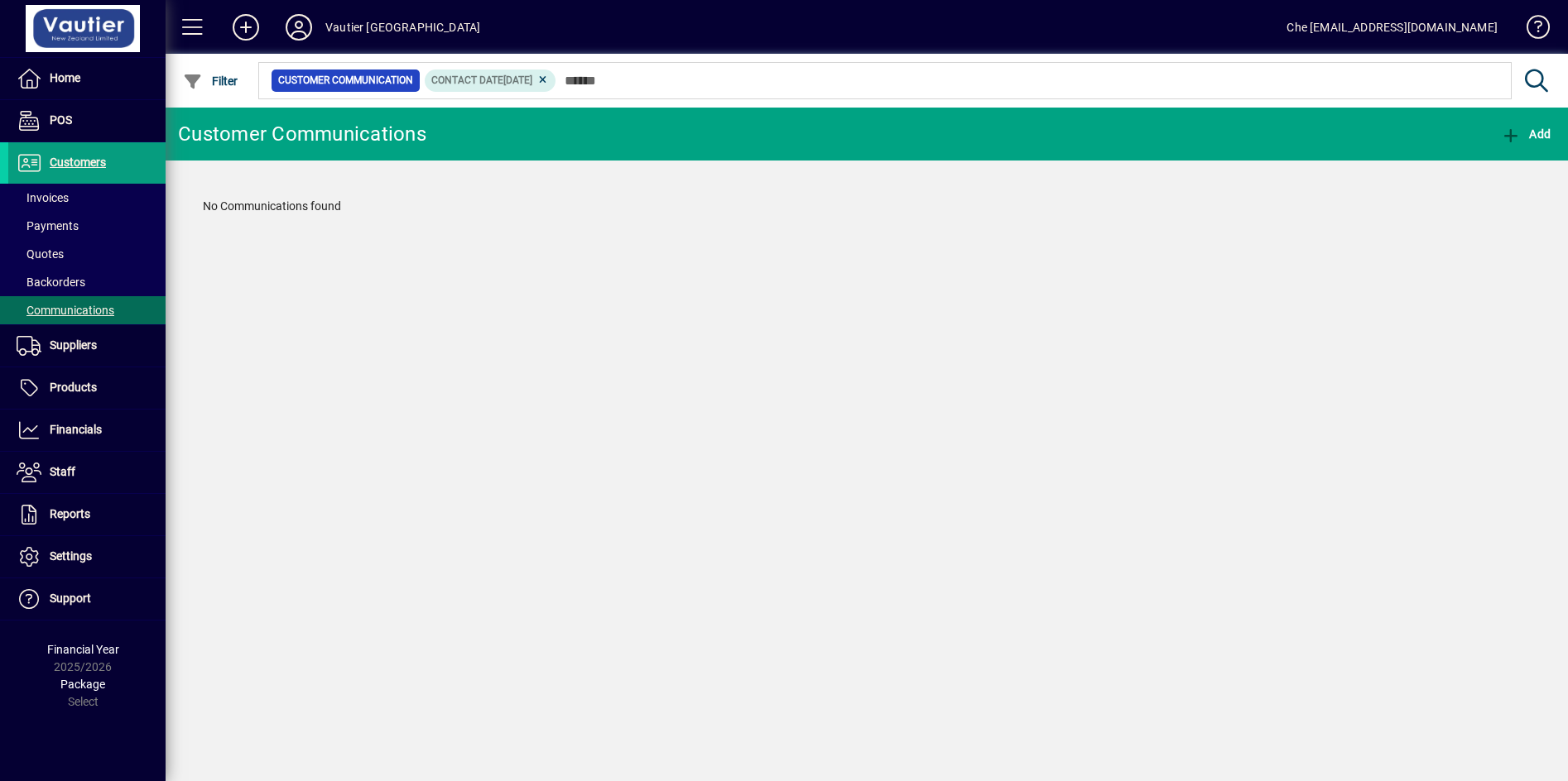
click at [613, 421] on div "Customer Communications Add No Communications found" at bounding box center [866, 444] width 1402 height 674
click at [509, 386] on div "Customer Communications Add No Communications found" at bounding box center [866, 444] width 1402 height 674
click at [60, 481] on span "Staff" at bounding box center [42, 472] width 67 height 20
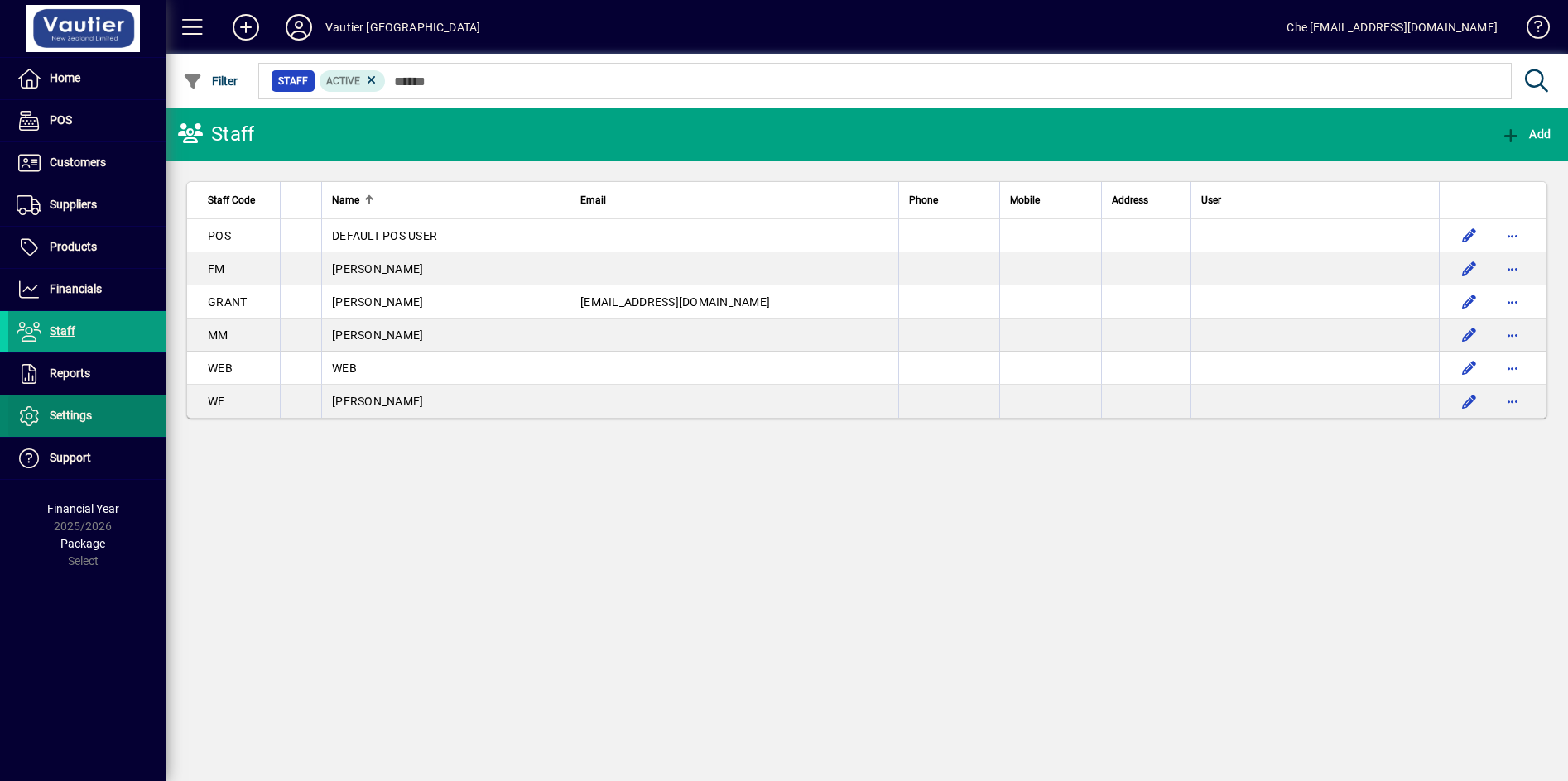
click at [67, 417] on span "Settings" at bounding box center [70, 415] width 43 height 13
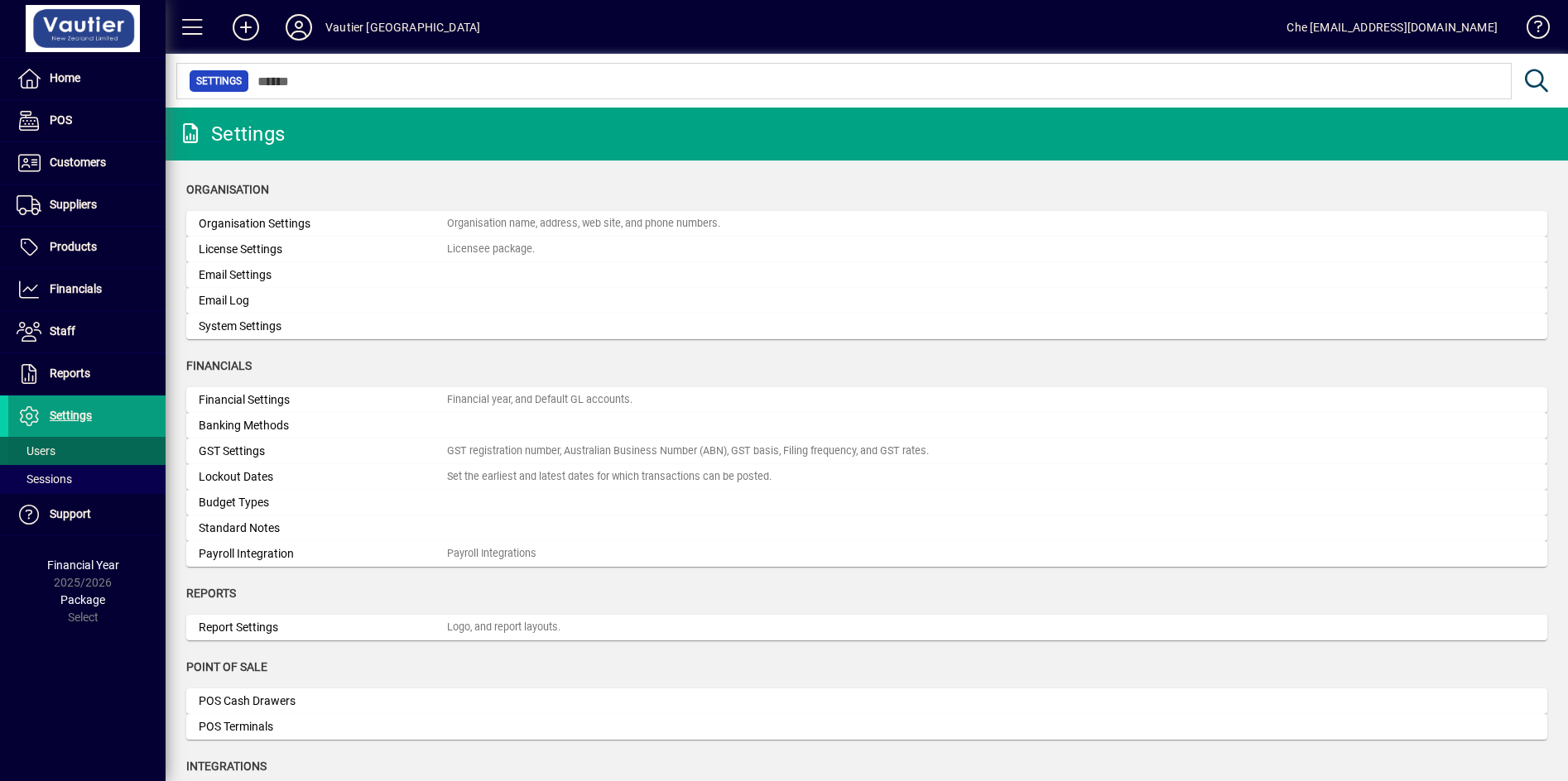
click at [57, 457] on span at bounding box center [87, 451] width 157 height 40
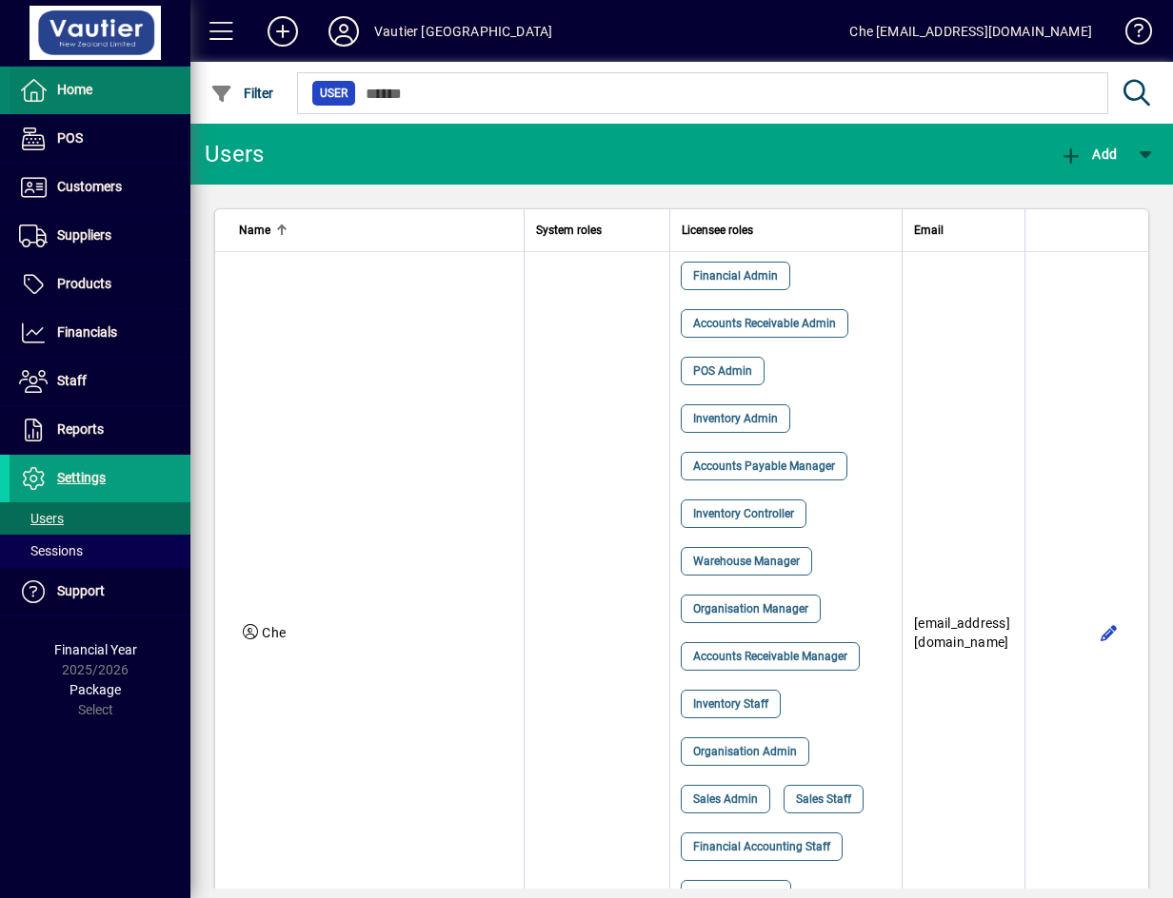
drag, startPoint x: 102, startPoint y: 86, endPoint x: 144, endPoint y: 85, distance: 41.9
click at [102, 86] on span at bounding box center [100, 91] width 181 height 46
